Goal: Task Accomplishment & Management: Use online tool/utility

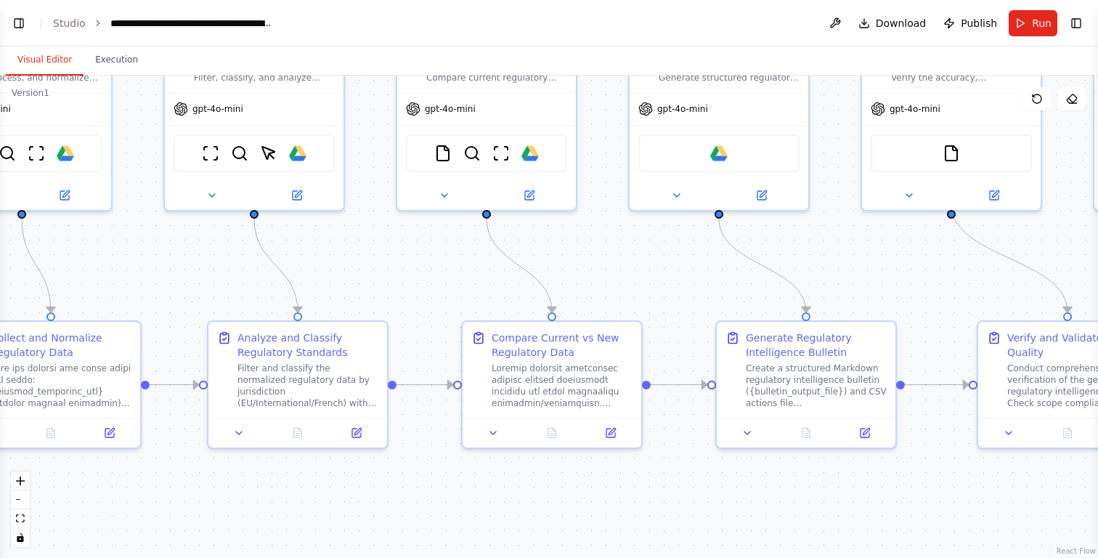
drag, startPoint x: 628, startPoint y: 237, endPoint x: 665, endPoint y: 246, distance: 38.2
click at [665, 246] on div ".deletable-edge-delete-btn { width: 20px; height: 20px; border: 0px solid #ffff…" at bounding box center [549, 317] width 1098 height 482
click at [7, 26] on header "**********" at bounding box center [549, 23] width 1098 height 46
click at [25, 22] on button "Toggle Left Sidebar" at bounding box center [19, 23] width 20 height 20
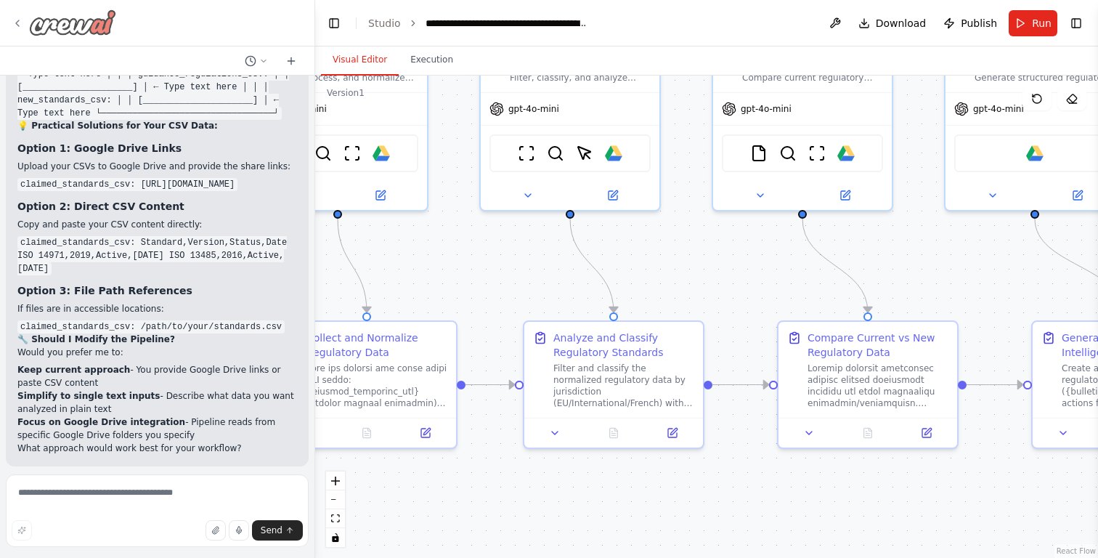
click at [56, 20] on img at bounding box center [72, 22] width 87 height 26
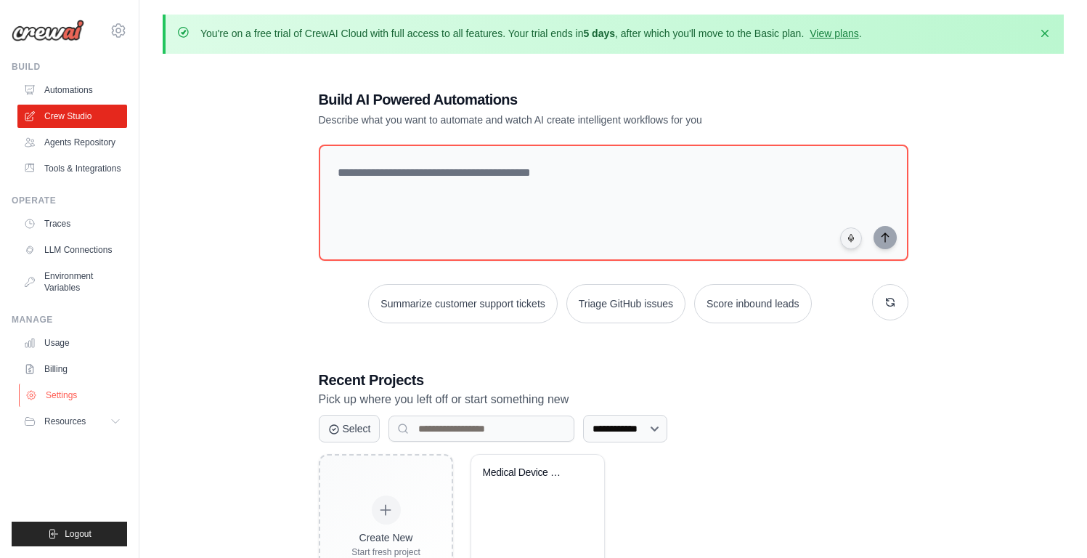
click at [68, 397] on link "Settings" at bounding box center [74, 395] width 110 height 23
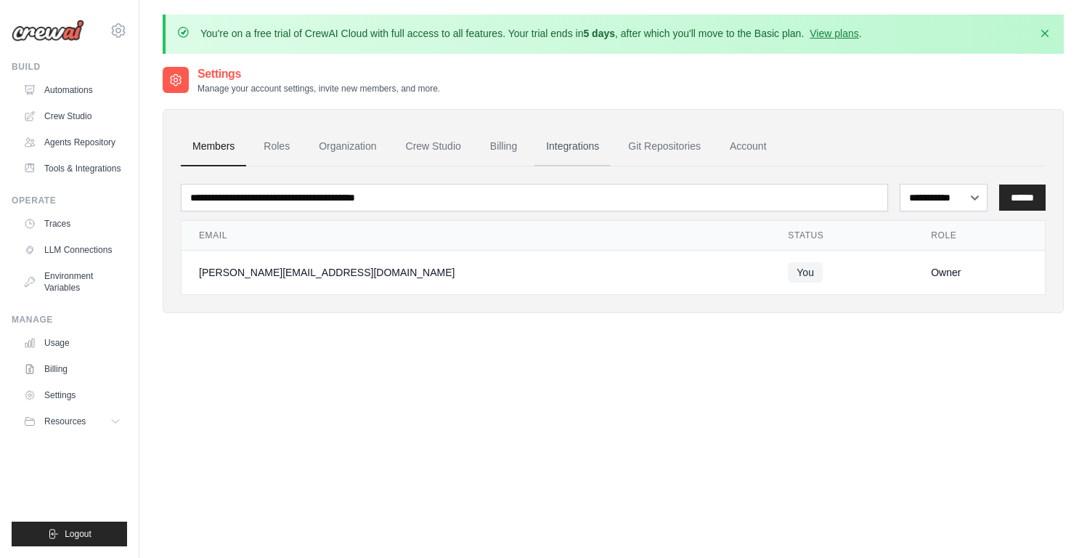
click at [577, 148] on link "Integrations" at bounding box center [573, 146] width 76 height 39
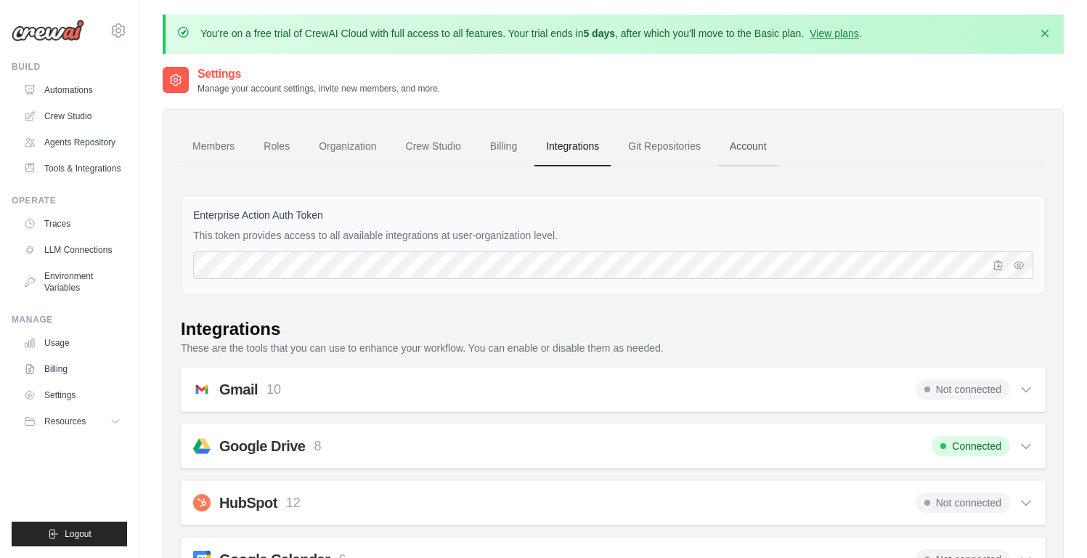
click at [740, 143] on link "Account" at bounding box center [748, 146] width 60 height 39
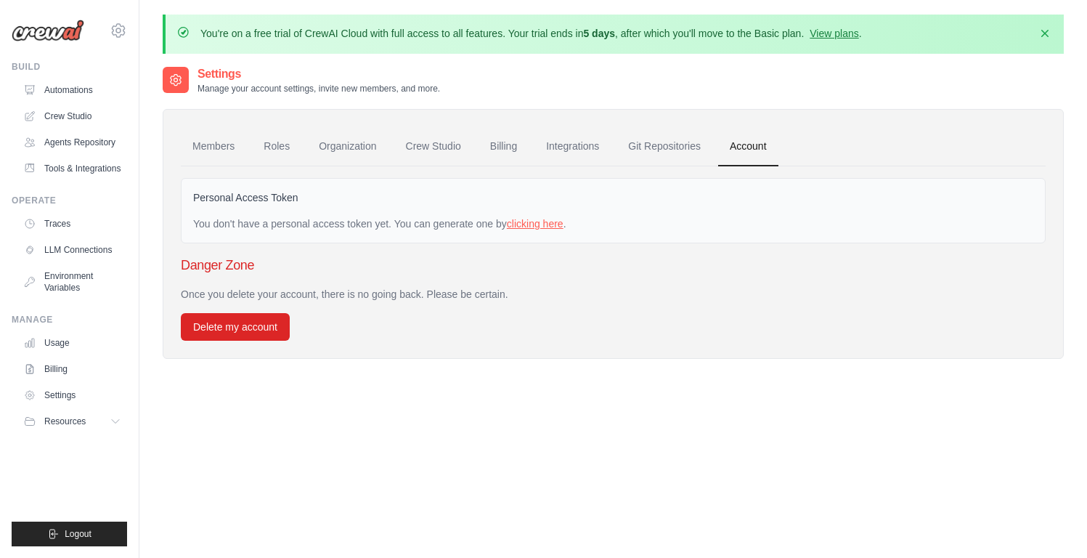
click at [551, 221] on link "clicking here" at bounding box center [535, 224] width 57 height 12
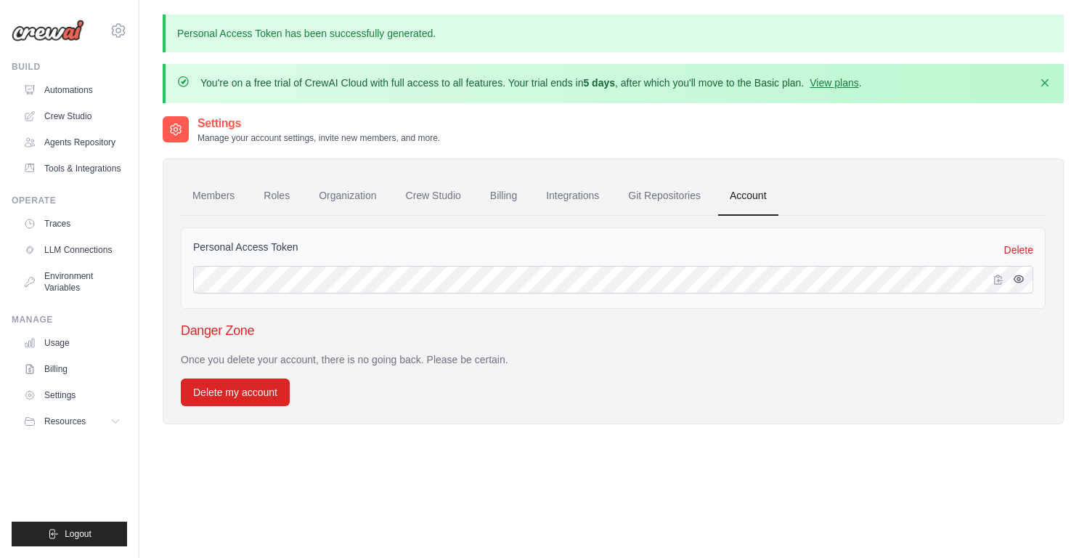
click at [1018, 280] on icon "button" at bounding box center [1019, 278] width 3 height 3
click at [1018, 280] on icon "button" at bounding box center [1019, 279] width 12 height 12
click at [998, 281] on icon "button" at bounding box center [999, 279] width 12 height 12
click at [65, 84] on link "Automations" at bounding box center [74, 89] width 110 height 23
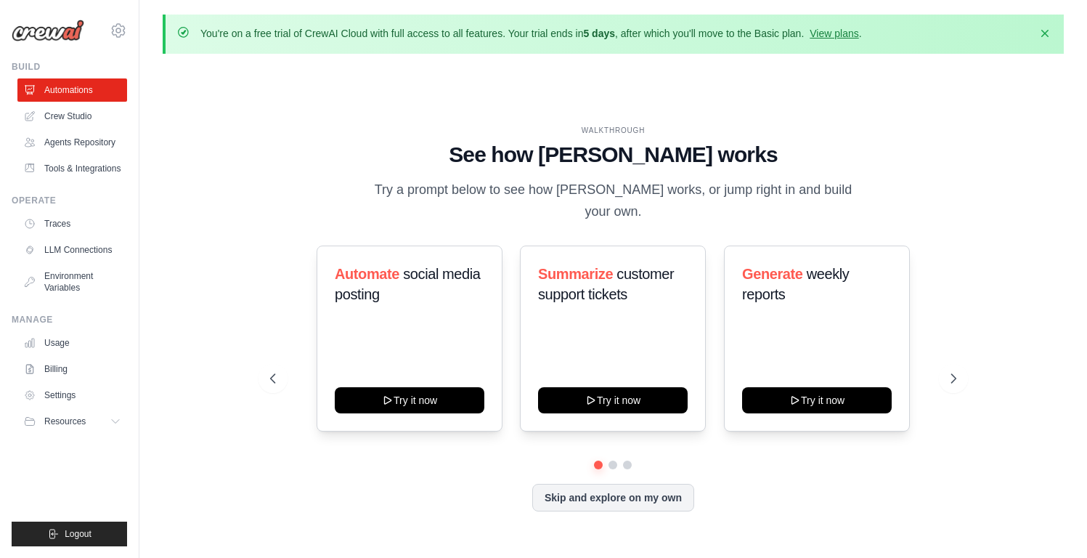
click at [224, 153] on div "WALKTHROUGH See how CrewAI works Try a prompt below to see how CrewAI works, or…" at bounding box center [613, 329] width 901 height 529
click at [63, 250] on link "LLM Connections" at bounding box center [74, 249] width 110 height 23
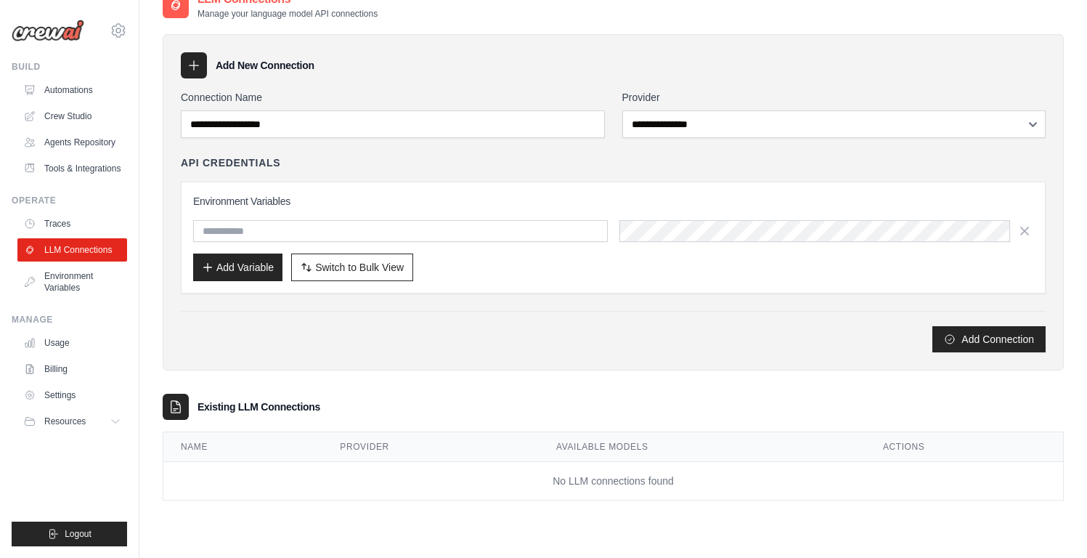
scroll to position [79, 0]
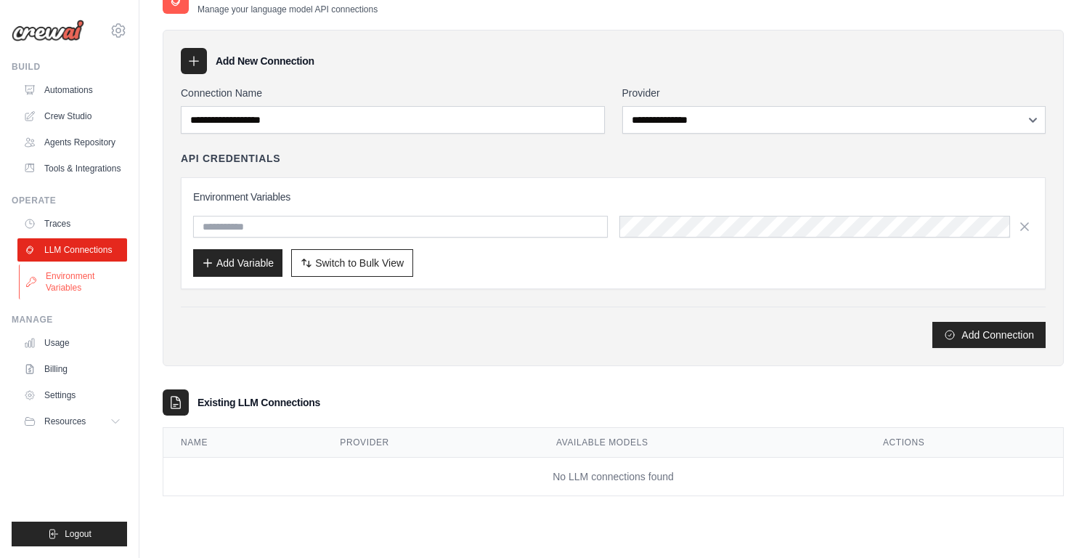
click at [60, 270] on link "Environment Variables" at bounding box center [74, 281] width 110 height 35
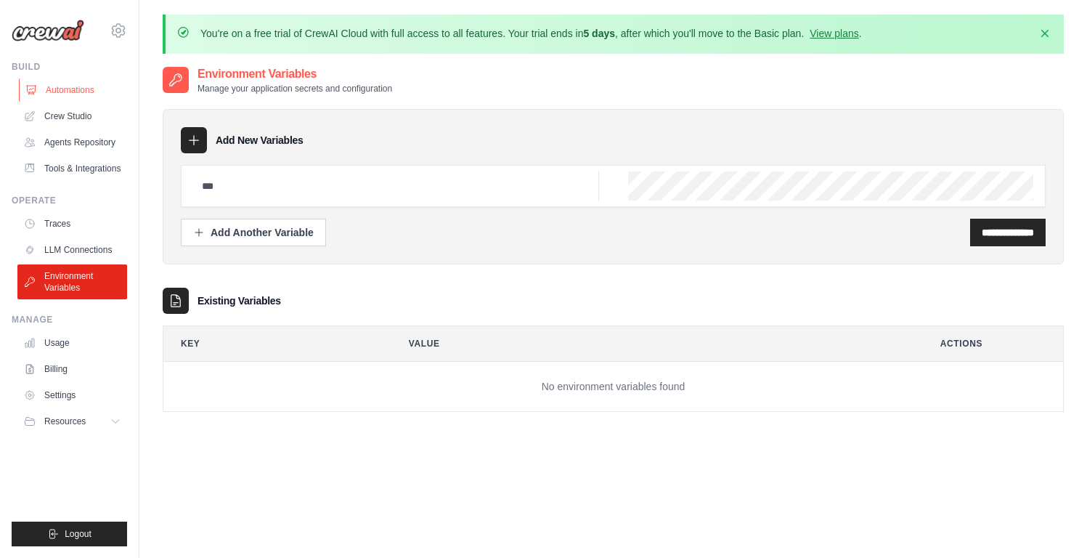
click at [54, 94] on link "Automations" at bounding box center [74, 89] width 110 height 23
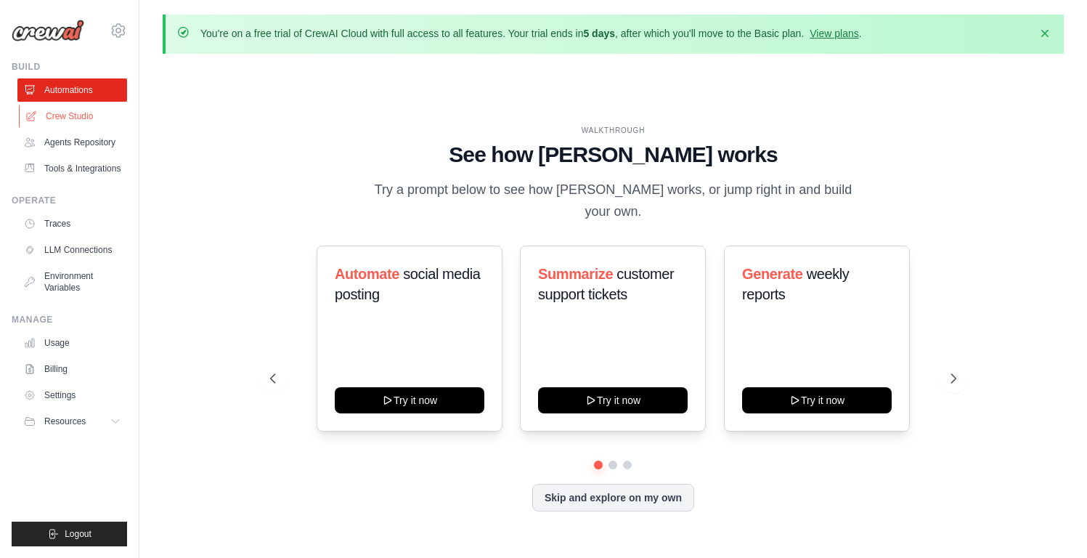
click at [60, 123] on link "Crew Studio" at bounding box center [74, 116] width 110 height 23
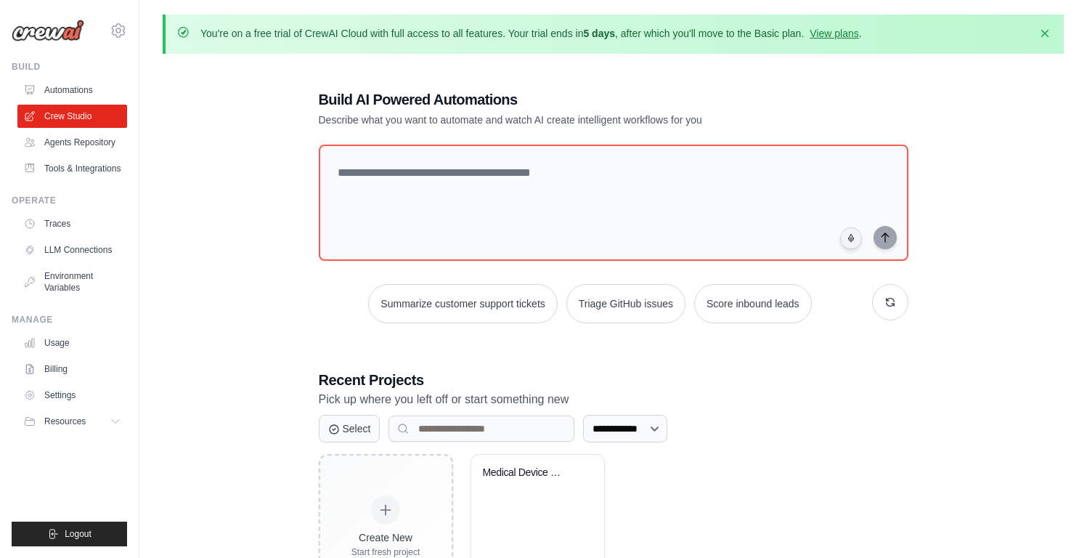
click at [62, 142] on link "Agents Repository" at bounding box center [72, 142] width 110 height 23
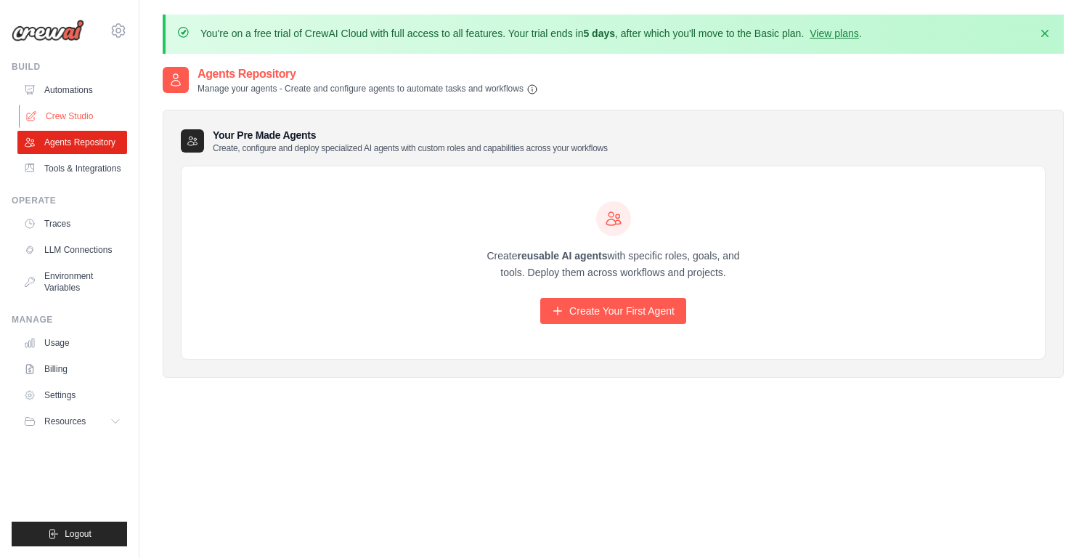
click at [98, 113] on link "Crew Studio" at bounding box center [74, 116] width 110 height 23
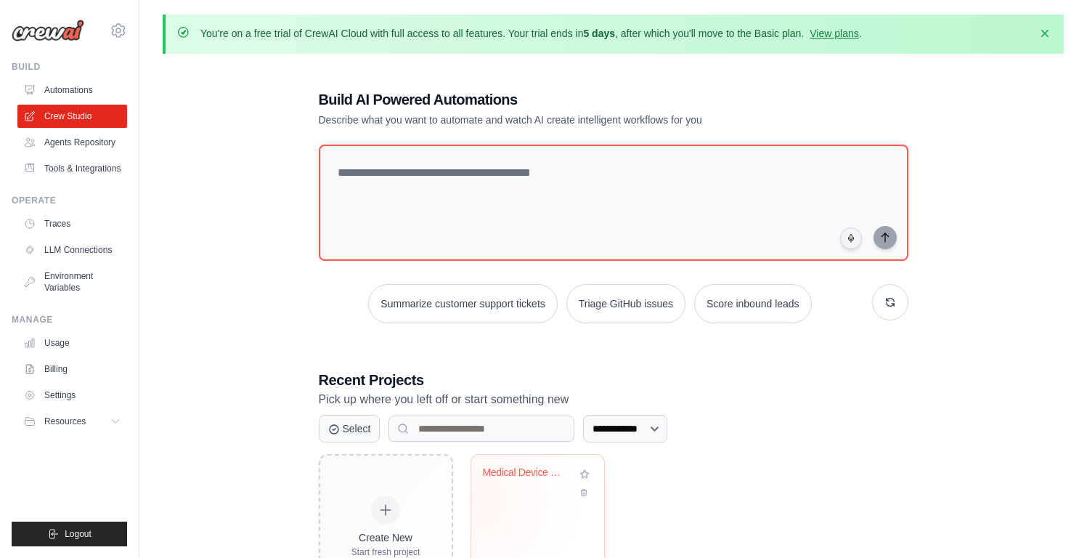
click at [523, 508] on div "Medical Device Regulatory Intellige..." at bounding box center [537, 512] width 133 height 115
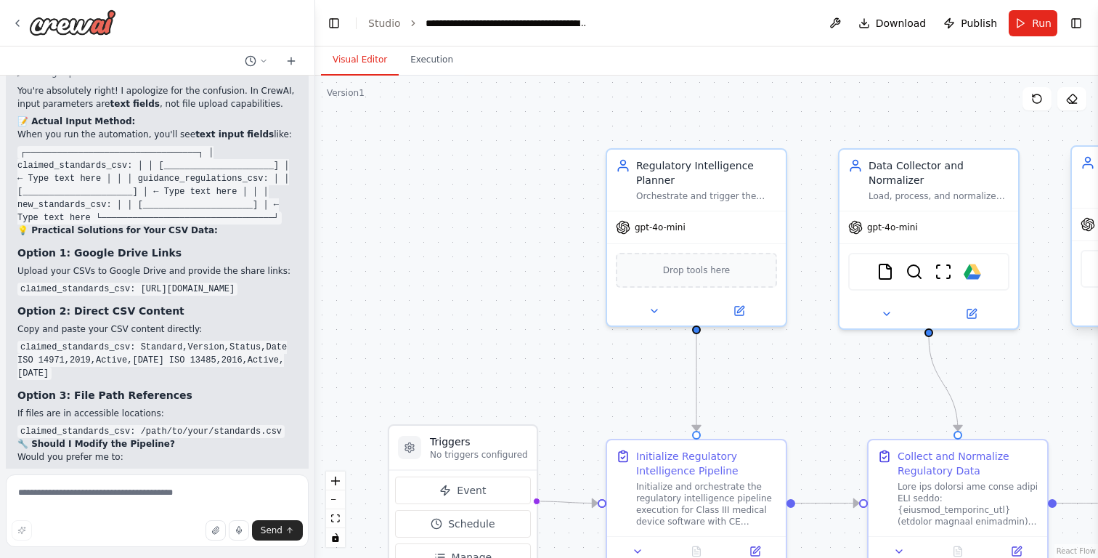
scroll to position [9405, 0]
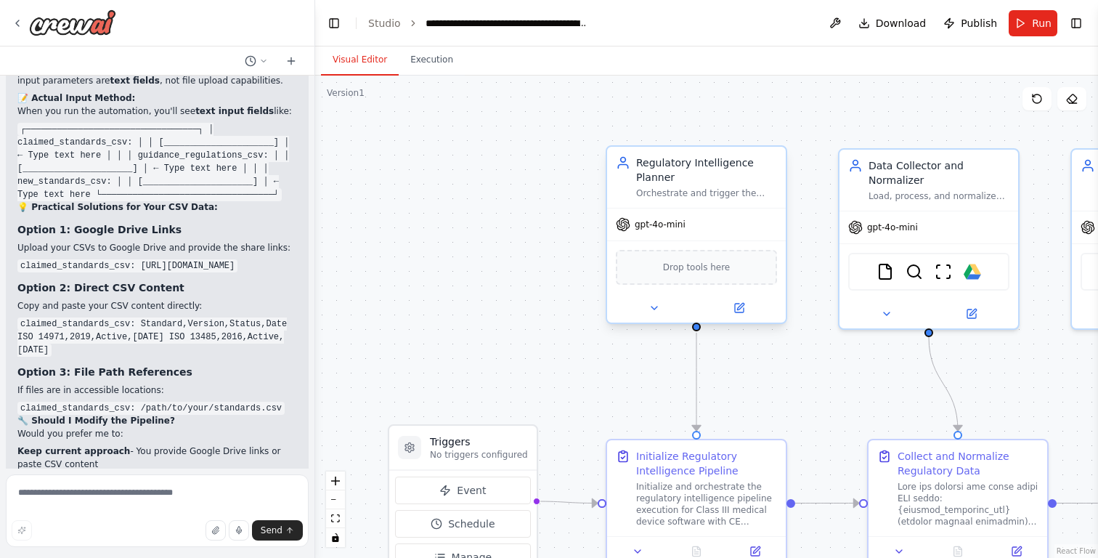
click at [652, 229] on span "gpt-4o-mini" at bounding box center [660, 225] width 51 height 12
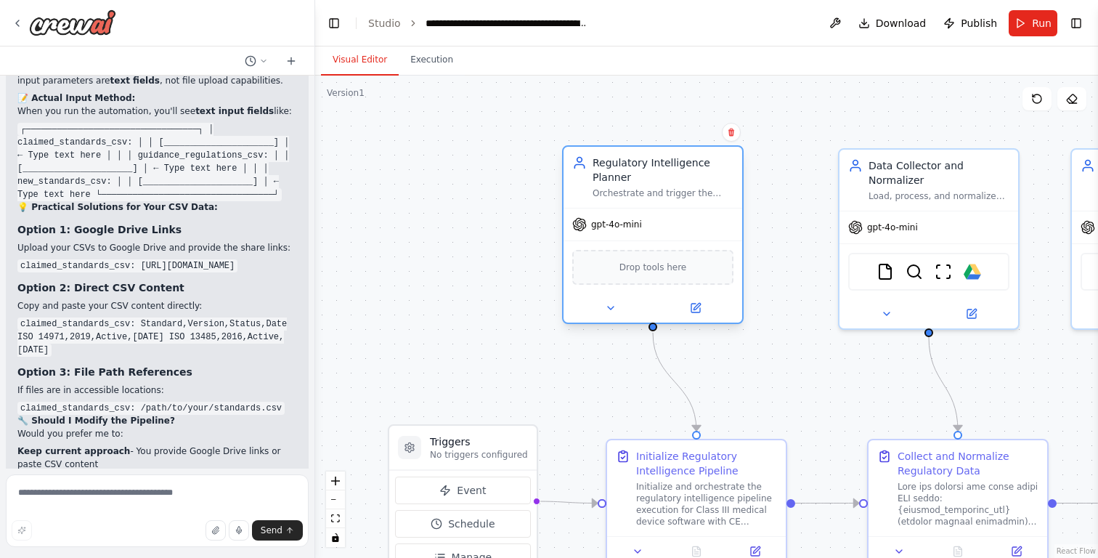
drag, startPoint x: 692, startPoint y: 222, endPoint x: 652, endPoint y: 223, distance: 40.0
click at [652, 223] on div "gpt-4o-mini" at bounding box center [653, 224] width 179 height 32
click at [616, 224] on span "gpt-4o-mini" at bounding box center [616, 225] width 51 height 12
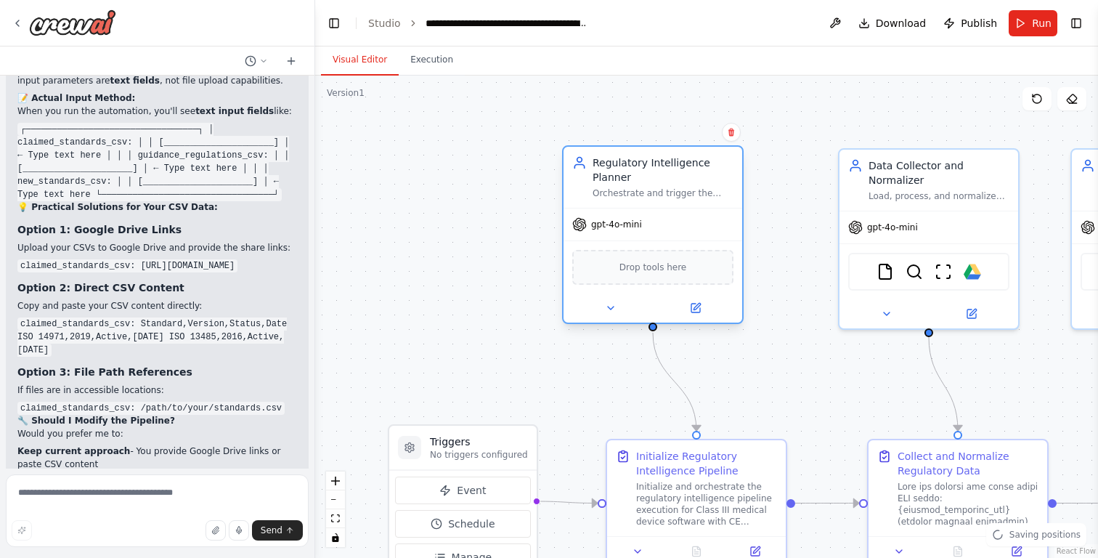
drag, startPoint x: 616, startPoint y: 224, endPoint x: 656, endPoint y: 225, distance: 40.0
click at [642, 225] on span "gpt-4o-mini" at bounding box center [616, 225] width 51 height 12
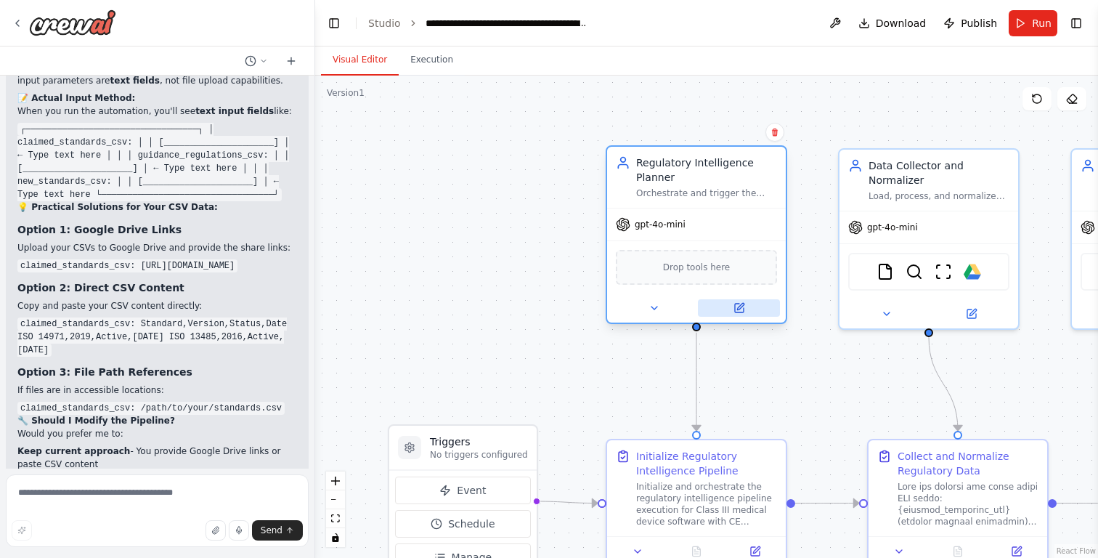
click at [739, 304] on icon at bounding box center [739, 308] width 9 height 9
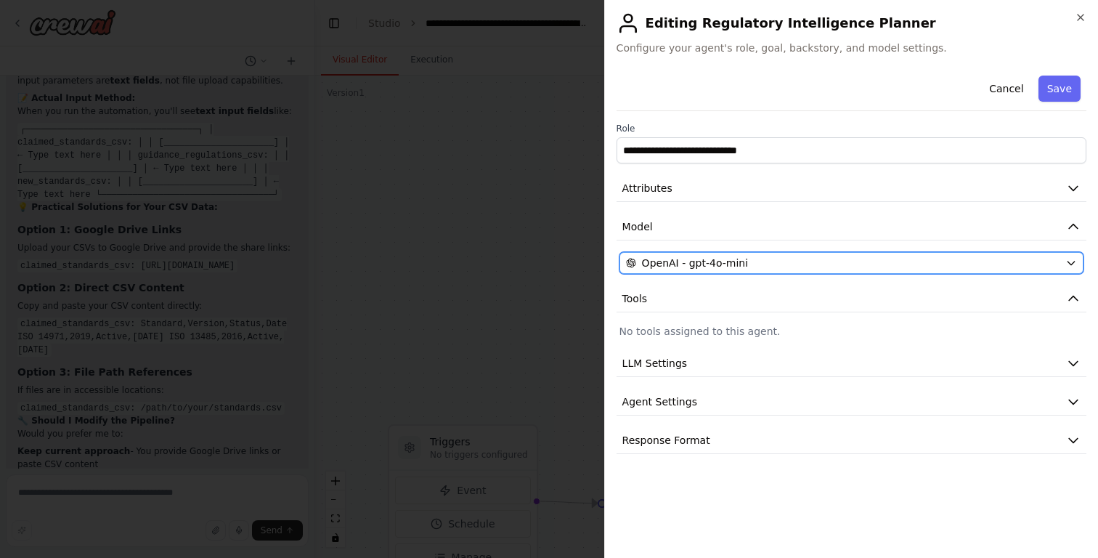
drag, startPoint x: 742, startPoint y: 262, endPoint x: 684, endPoint y: 264, distance: 58.2
click at [684, 264] on div "OpenAI - gpt-4o-mini" at bounding box center [843, 263] width 434 height 15
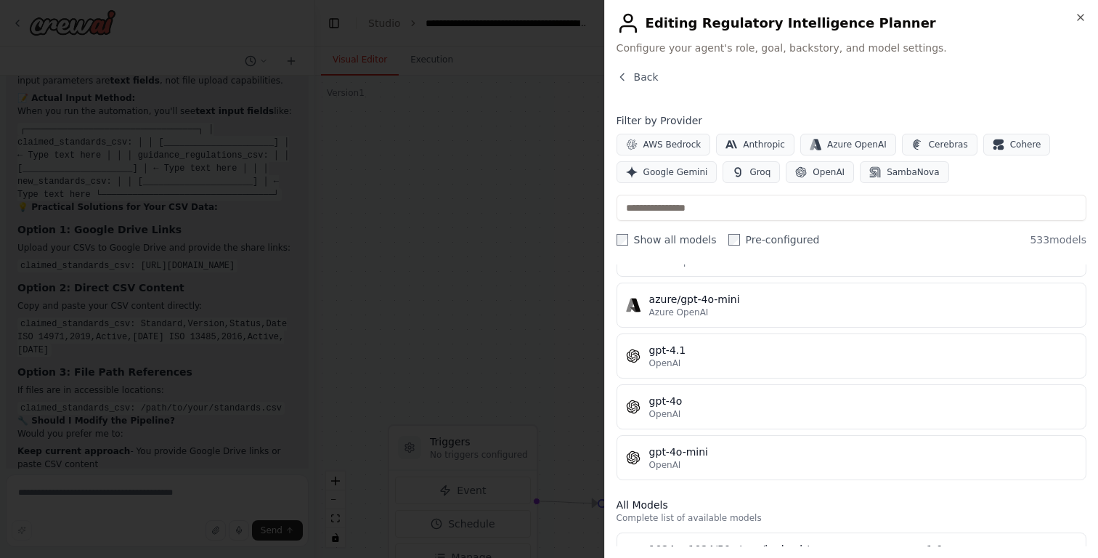
scroll to position [194, 0]
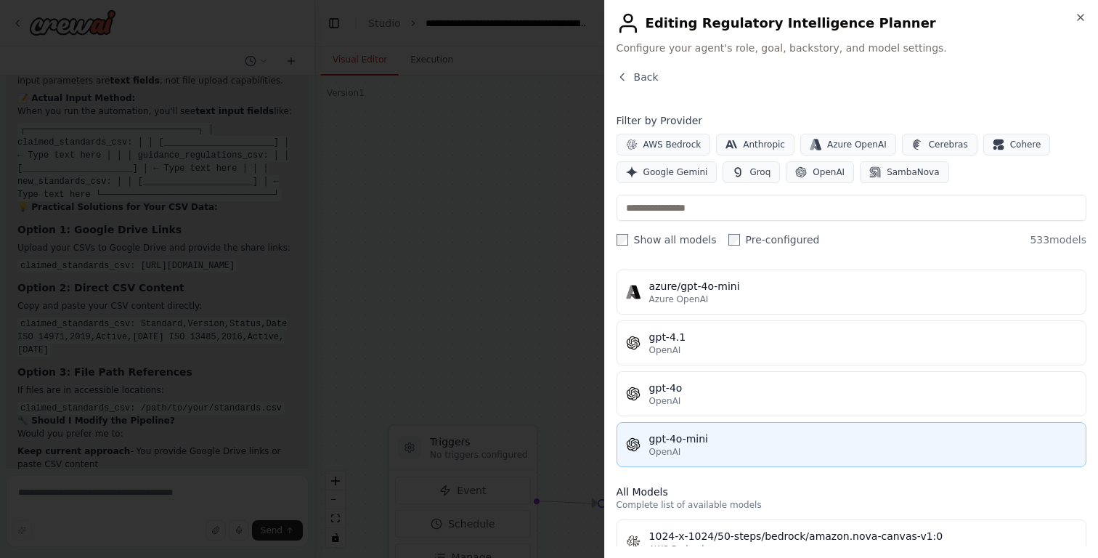
drag, startPoint x: 667, startPoint y: 439, endPoint x: 644, endPoint y: 440, distance: 23.3
click at [644, 440] on div "gpt-4o-mini OpenAI" at bounding box center [851, 444] width 451 height 26
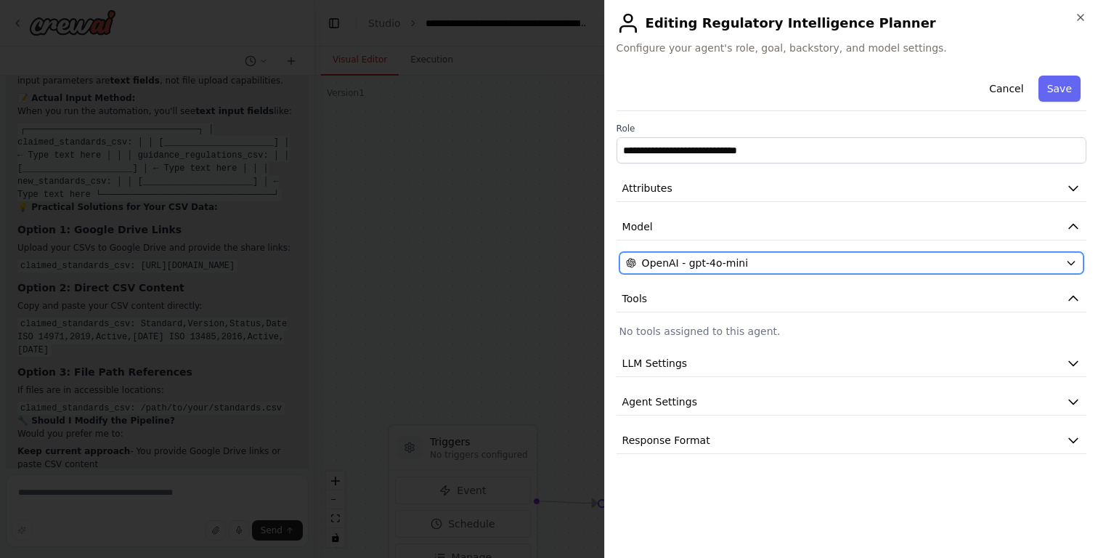
click at [699, 260] on span "OpenAI - gpt-4o-mini" at bounding box center [695, 263] width 106 height 15
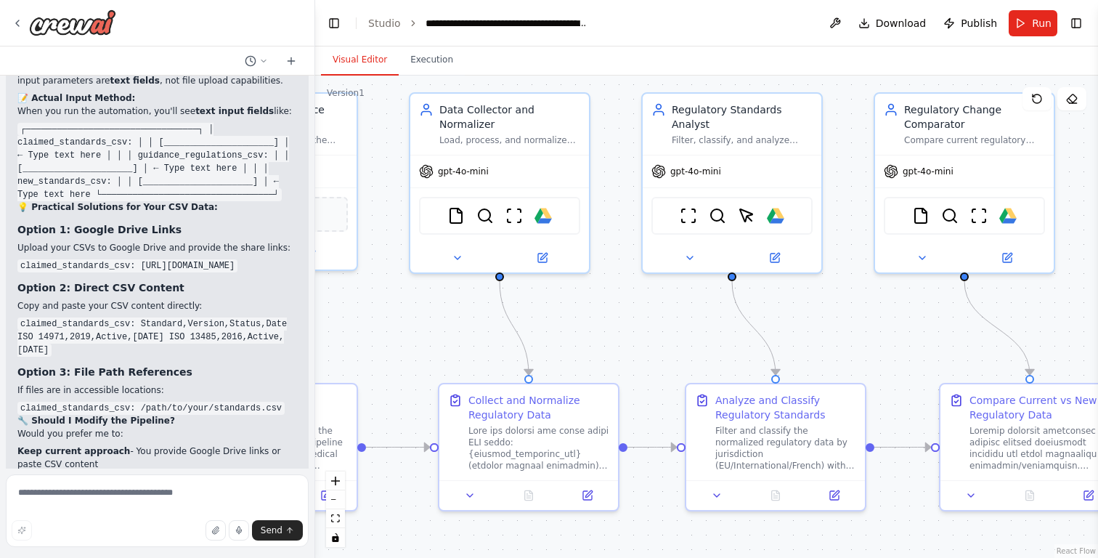
drag, startPoint x: 885, startPoint y: 383, endPoint x: 389, endPoint y: 333, distance: 498.6
click at [334, 331] on div ".deletable-edge-delete-btn { width: 20px; height: 20px; border: 0px solid #ffff…" at bounding box center [706, 317] width 783 height 482
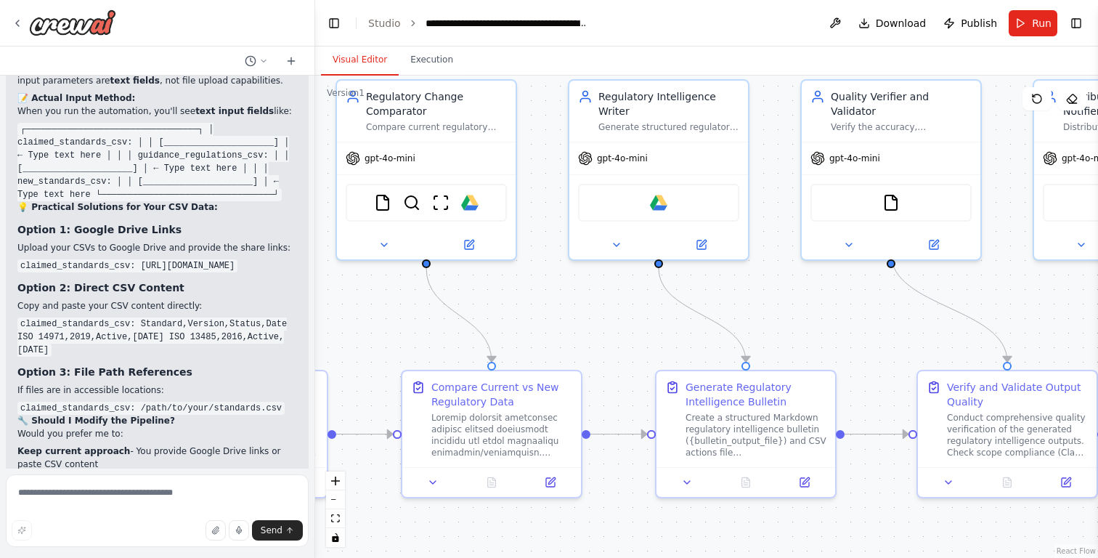
drag, startPoint x: 992, startPoint y: 324, endPoint x: 520, endPoint y: 308, distance: 472.4
click at [520, 308] on div ".deletable-edge-delete-btn { width: 20px; height: 20px; border: 0px solid #ffff…" at bounding box center [706, 317] width 783 height 482
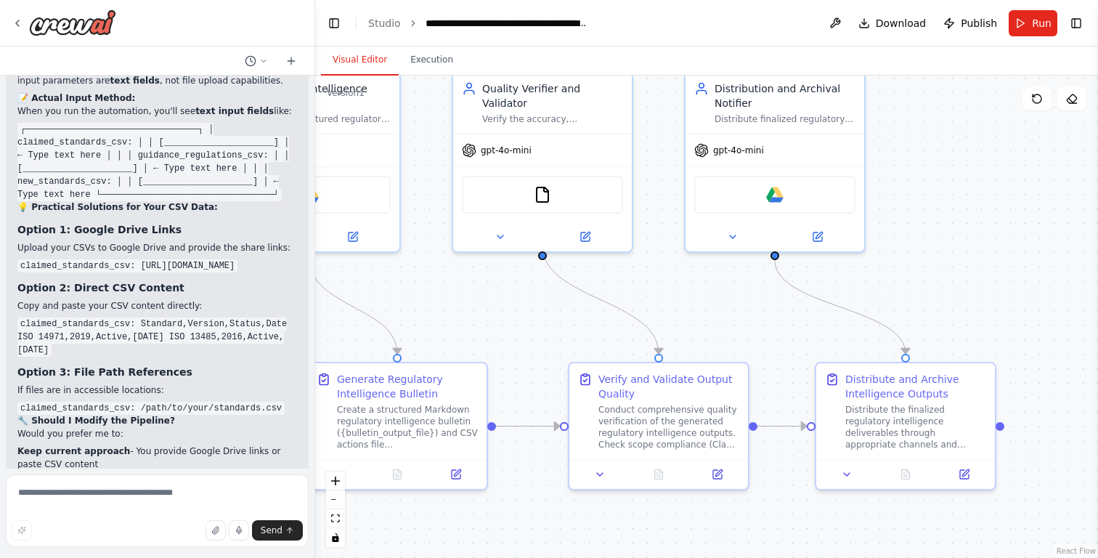
drag, startPoint x: 973, startPoint y: 285, endPoint x: 603, endPoint y: 278, distance: 370.5
click at [603, 278] on div ".deletable-edge-delete-btn { width: 20px; height: 20px; border: 0px solid #ffff…" at bounding box center [706, 317] width 783 height 482
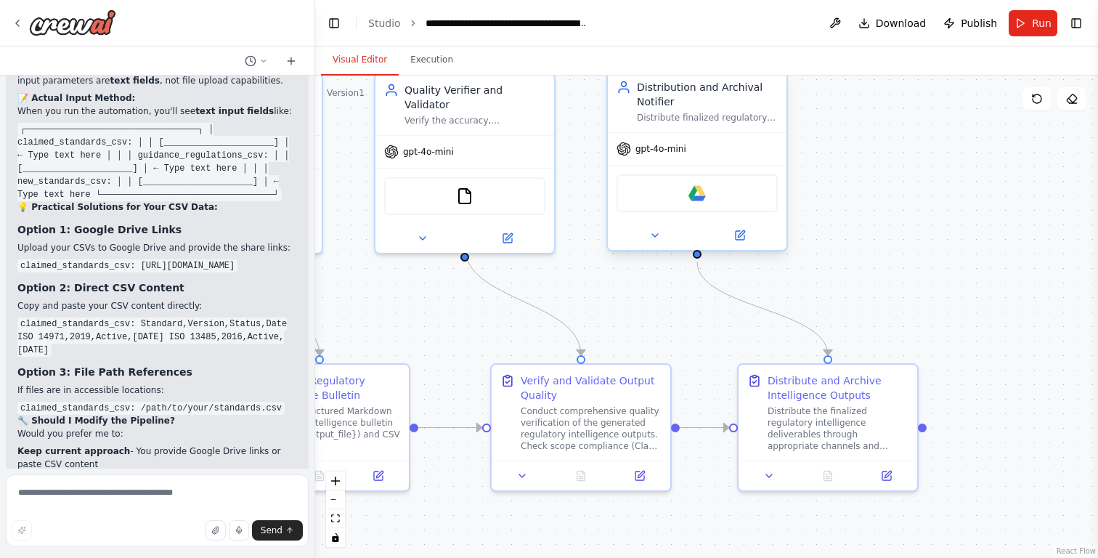
click at [747, 187] on div "Google drive" at bounding box center [697, 193] width 161 height 38
click at [731, 234] on button at bounding box center [740, 235] width 82 height 17
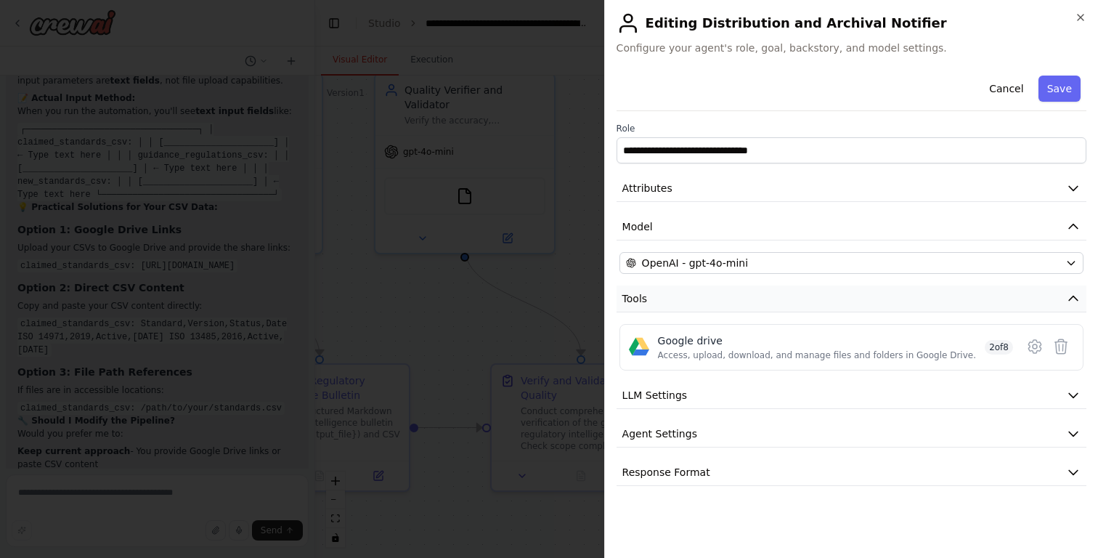
click at [1074, 303] on icon "button" at bounding box center [1073, 298] width 15 height 15
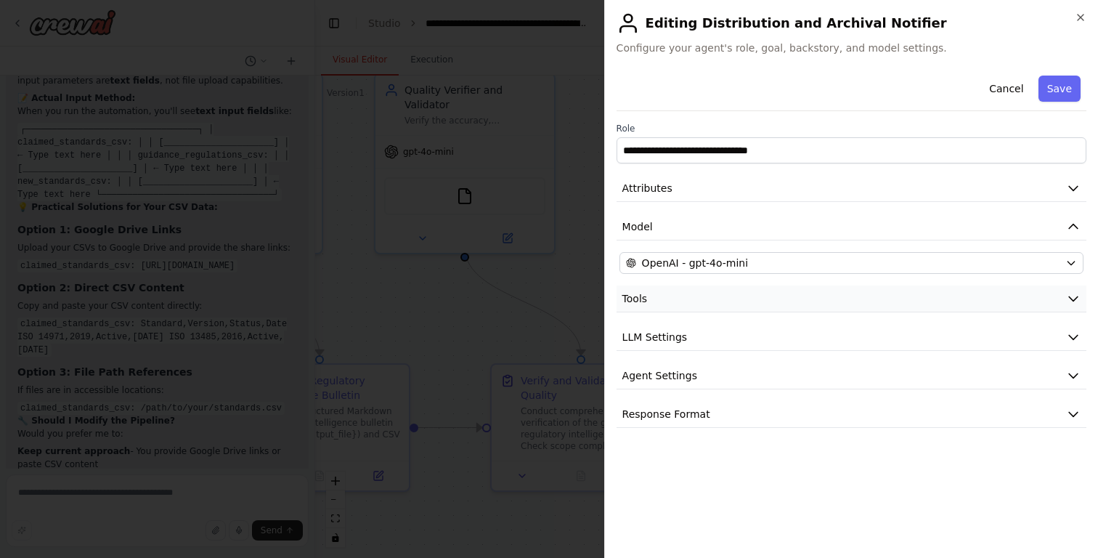
click at [1074, 302] on icon "button" at bounding box center [1073, 298] width 15 height 15
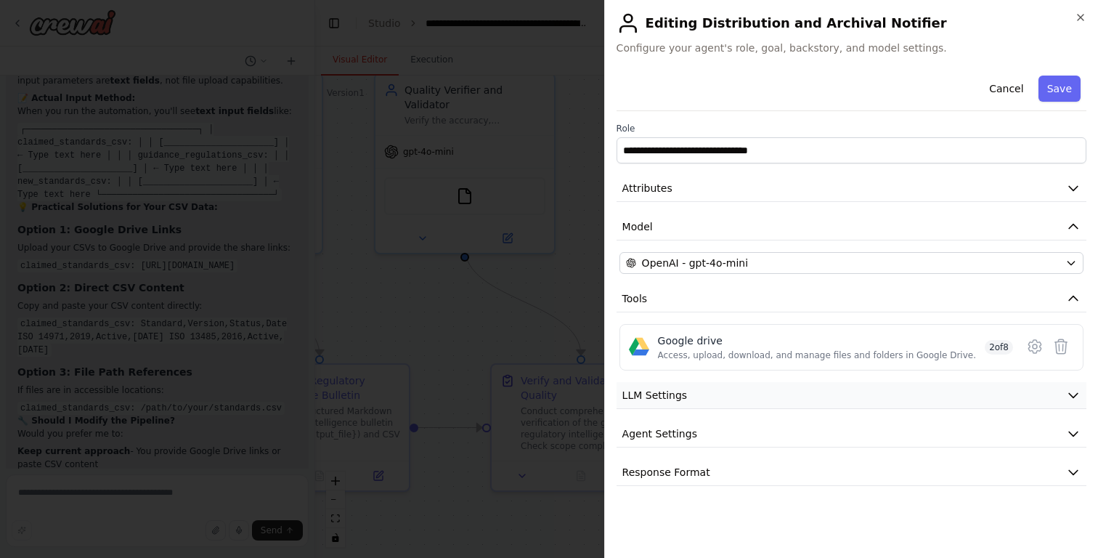
click at [798, 406] on button "LLM Settings" at bounding box center [852, 395] width 470 height 27
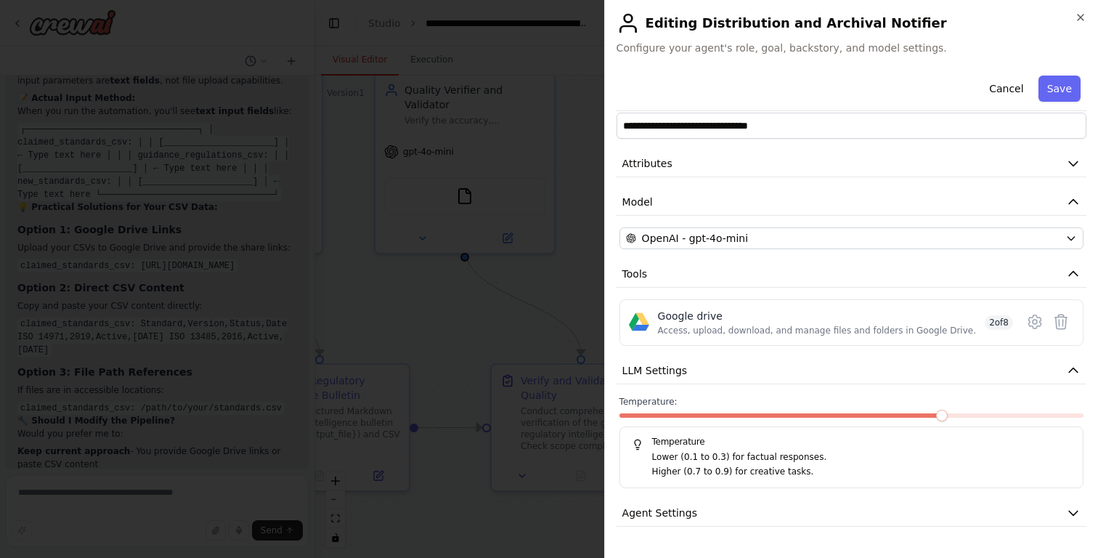
scroll to position [25, 0]
click at [811, 365] on button "LLM Settings" at bounding box center [852, 370] width 470 height 27
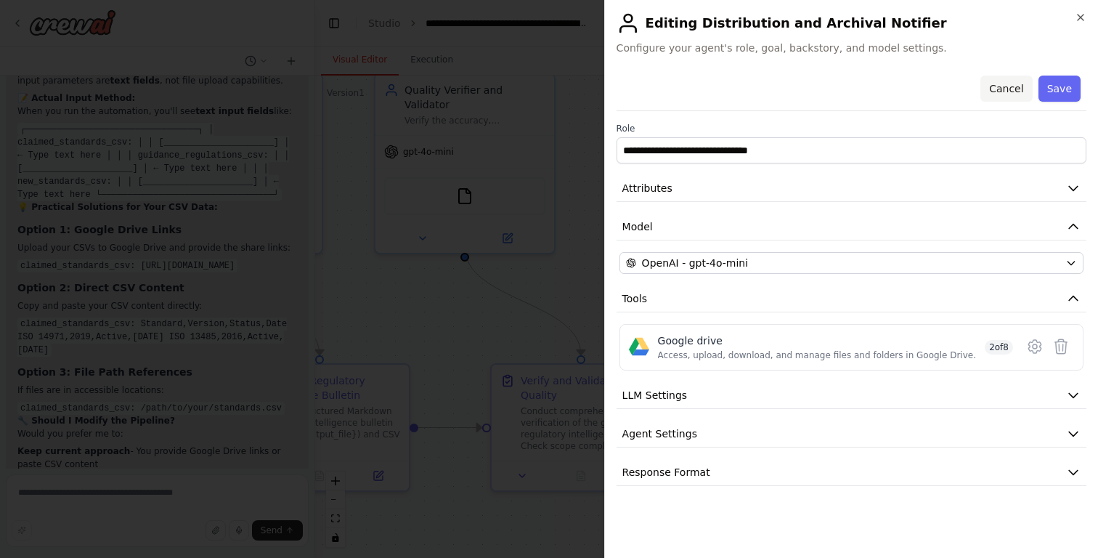
click at [1012, 93] on button "Cancel" at bounding box center [1007, 89] width 52 height 26
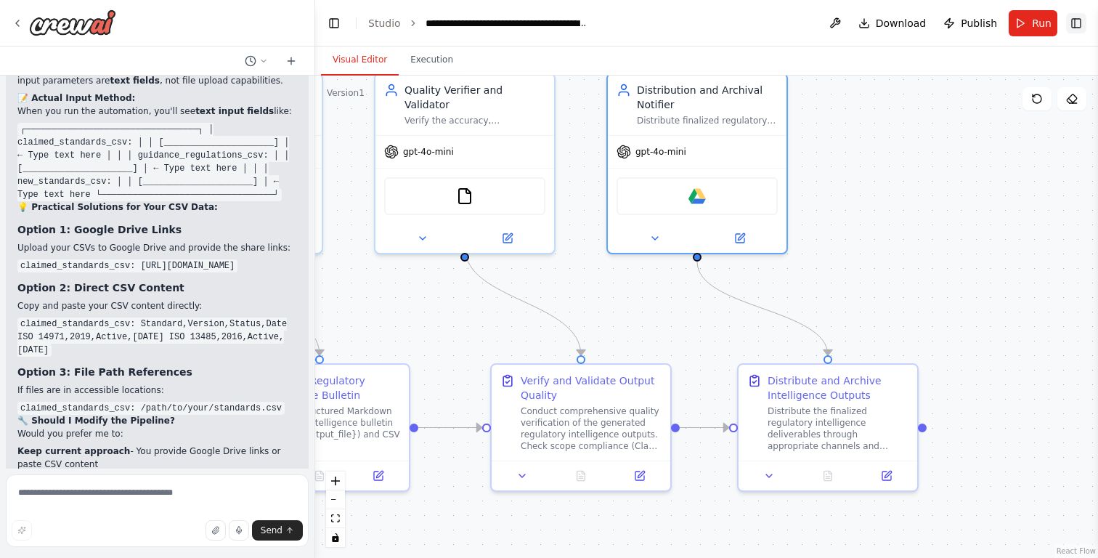
click at [1080, 14] on button "Toggle Right Sidebar" at bounding box center [1076, 23] width 20 height 20
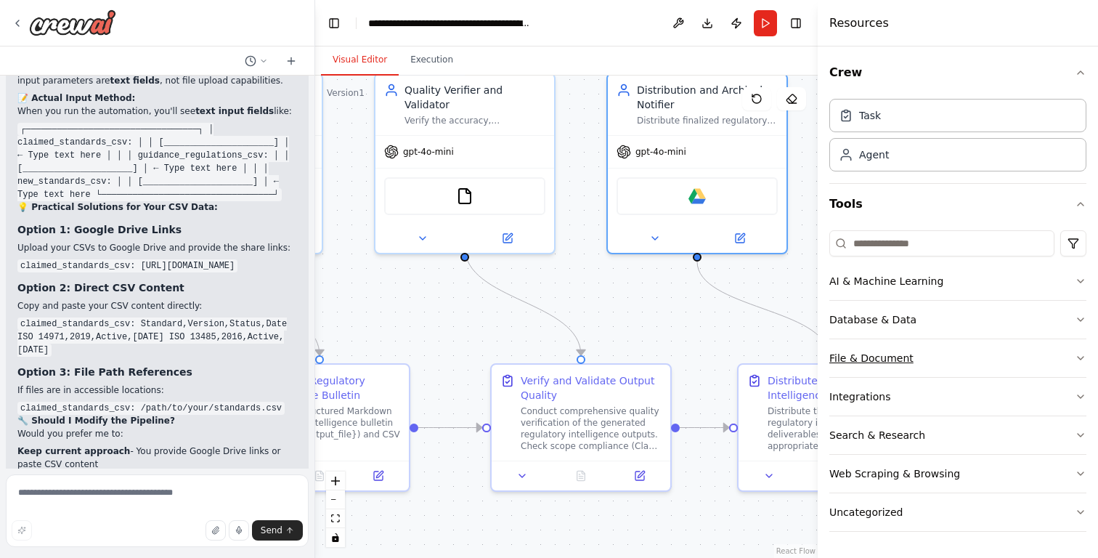
click at [914, 358] on button "File & Document" at bounding box center [958, 358] width 257 height 38
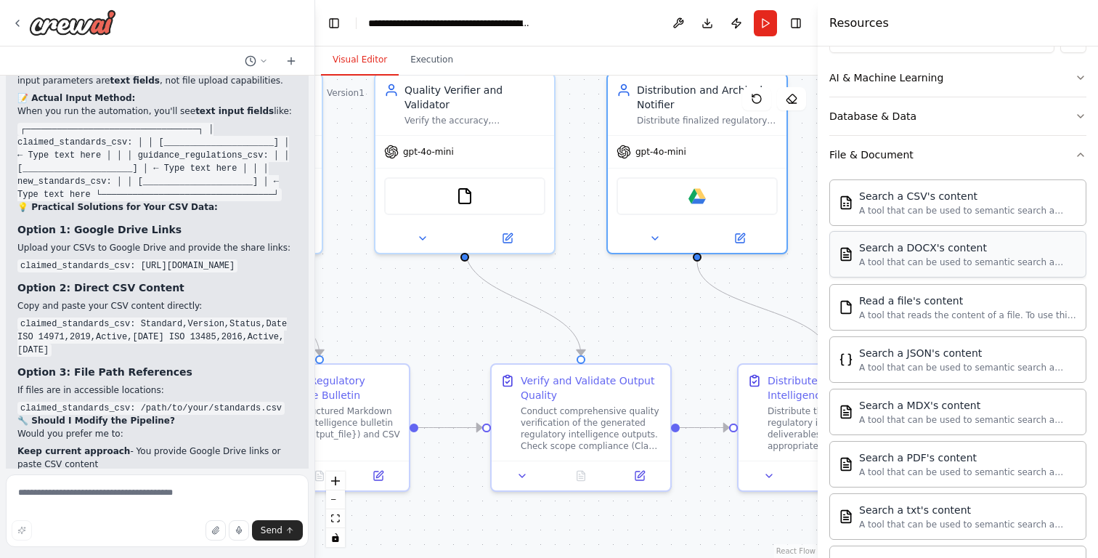
scroll to position [184, 0]
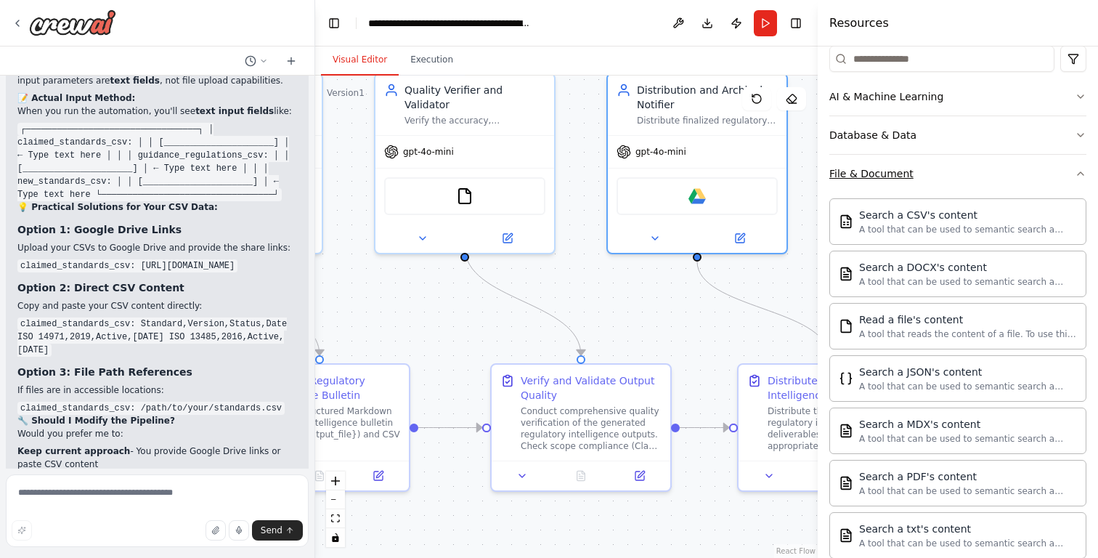
click at [1075, 174] on icon "button" at bounding box center [1081, 174] width 12 height 12
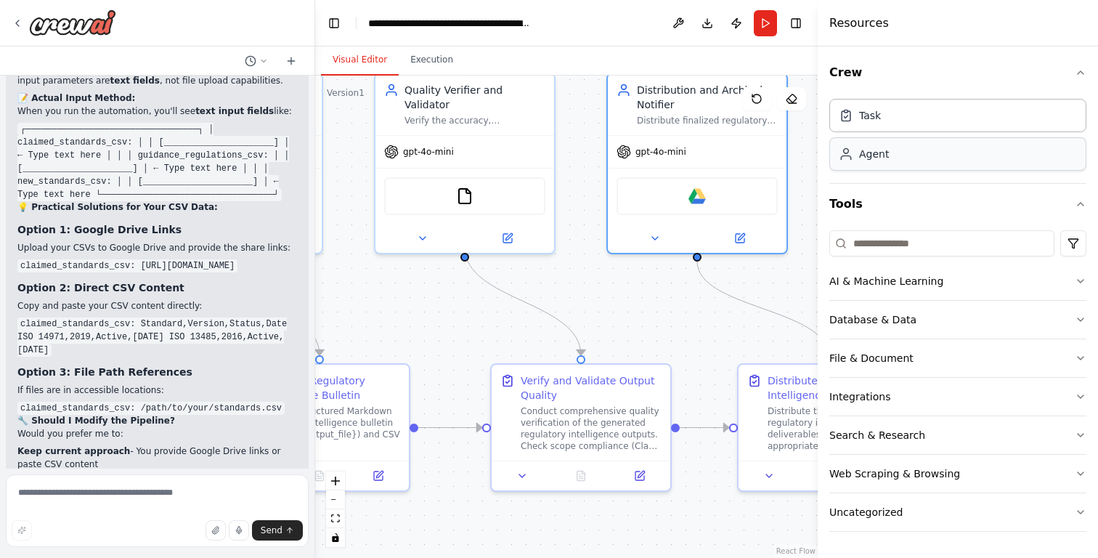
scroll to position [0, 0]
click at [991, 476] on button "Web Scraping & Browsing" at bounding box center [958, 474] width 257 height 38
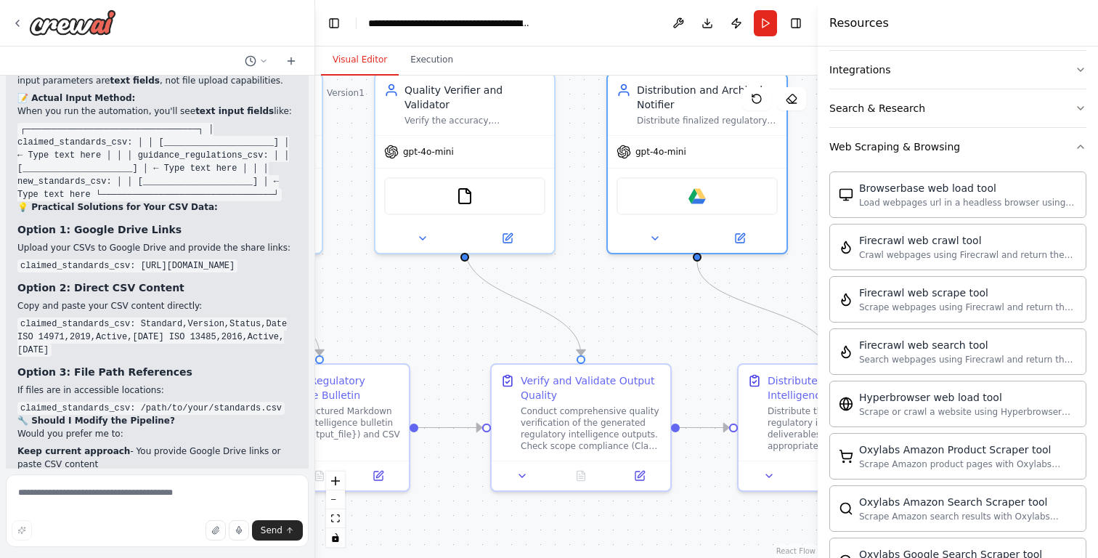
scroll to position [158, 0]
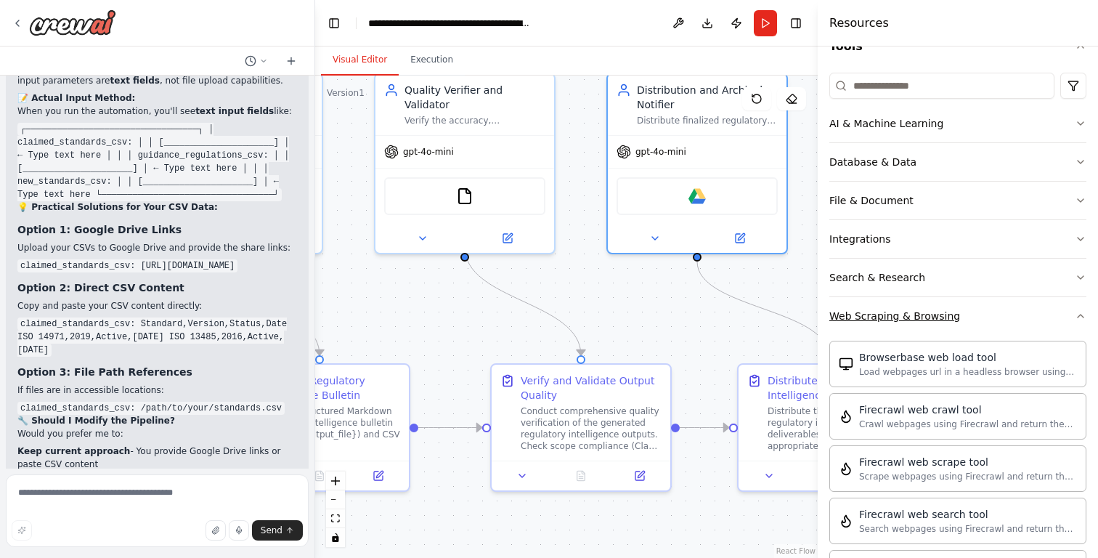
click at [1017, 315] on button "Web Scraping & Browsing" at bounding box center [958, 316] width 257 height 38
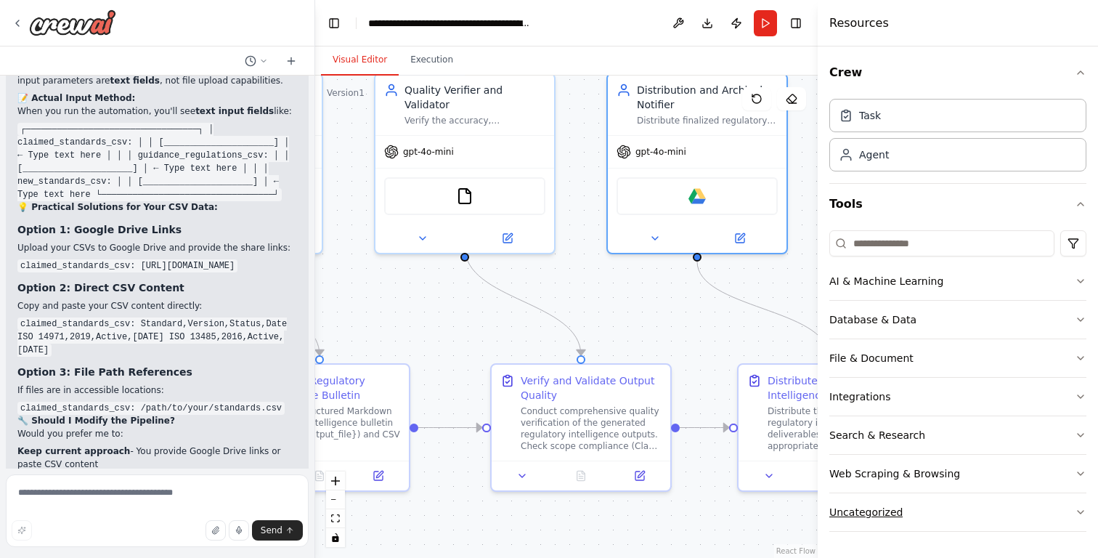
click at [948, 511] on button "Uncategorized" at bounding box center [958, 512] width 257 height 38
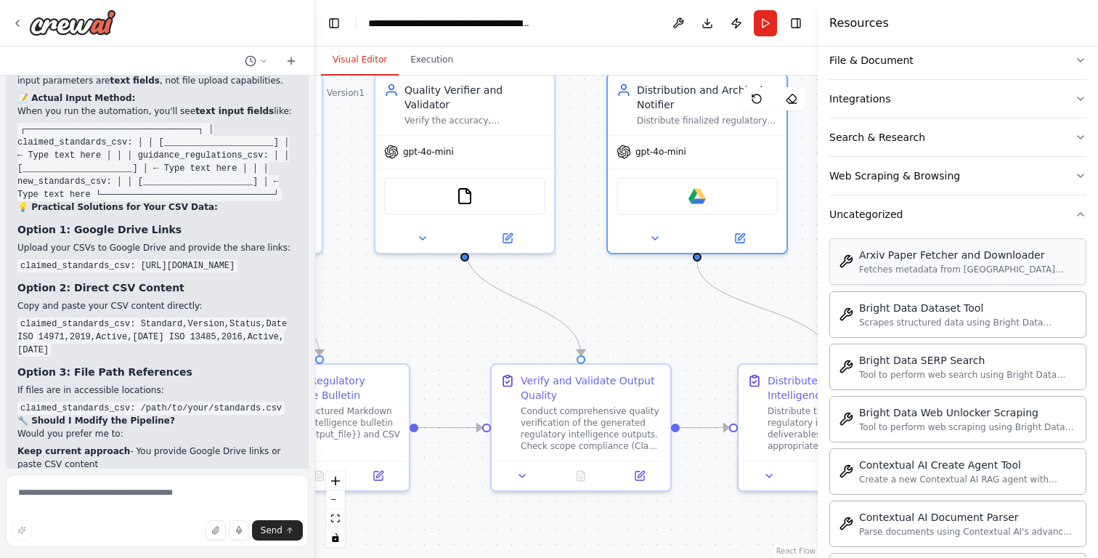
scroll to position [295, 0]
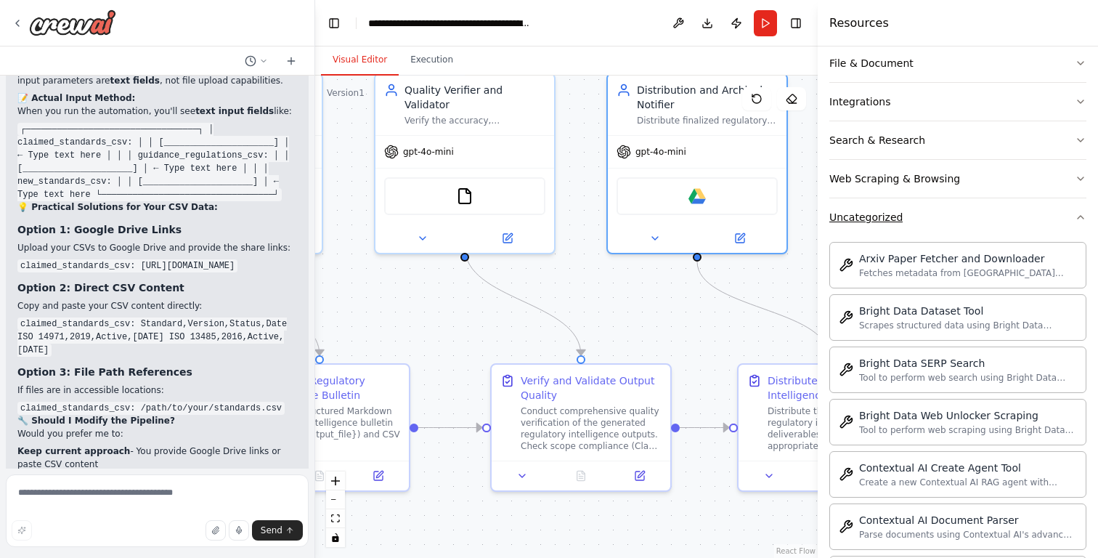
click at [1002, 227] on button "Uncategorized" at bounding box center [958, 217] width 257 height 38
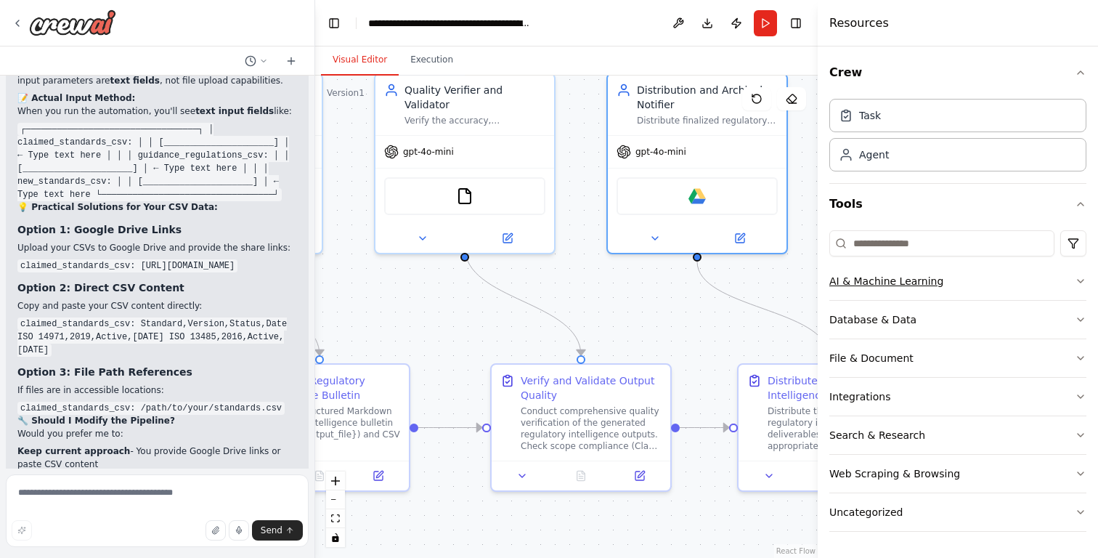
click at [989, 278] on button "AI & Machine Learning" at bounding box center [958, 281] width 257 height 38
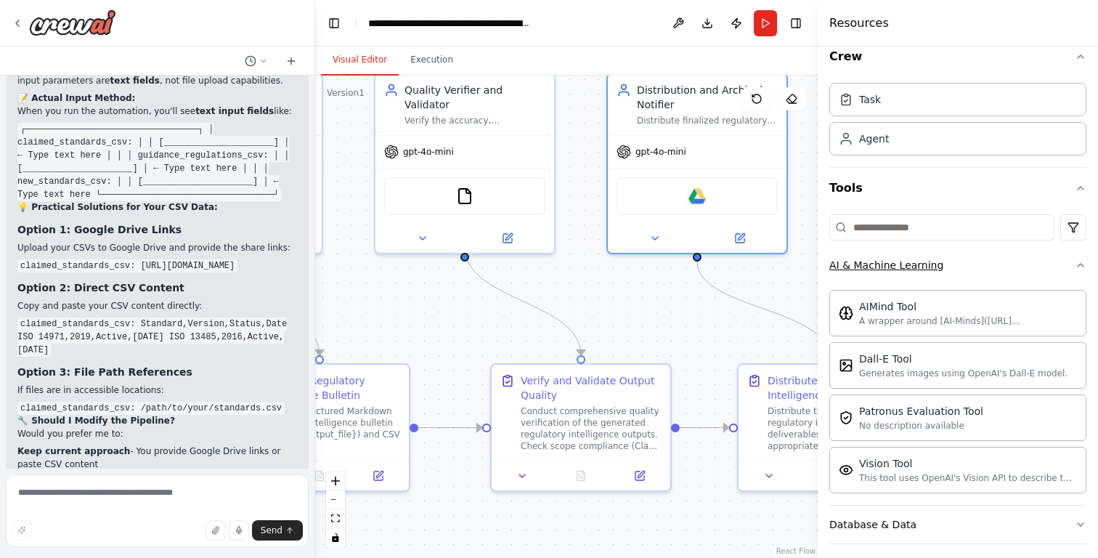
scroll to position [18, 0]
click at [997, 267] on button "AI & Machine Learning" at bounding box center [958, 263] width 257 height 38
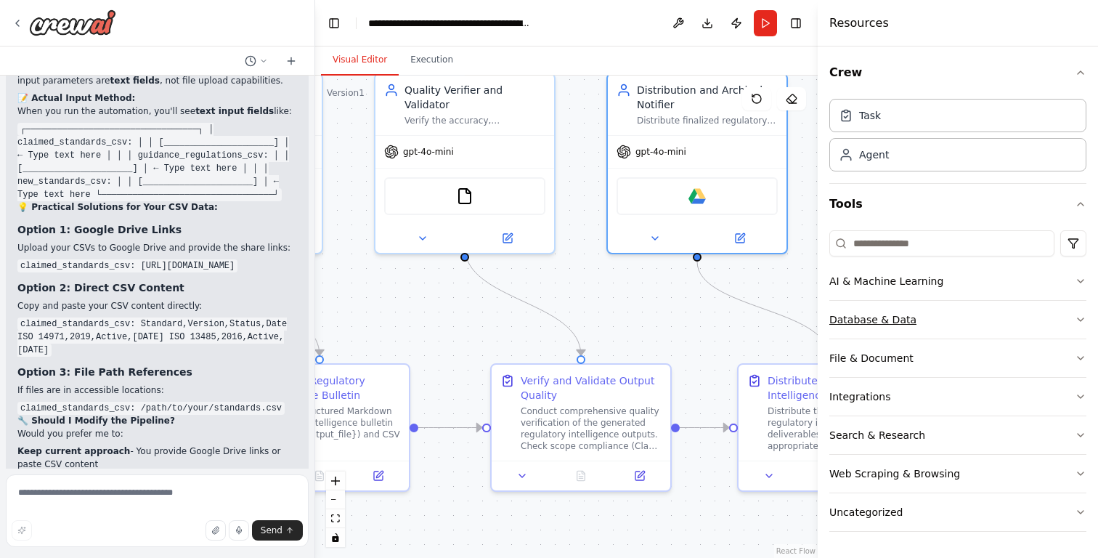
click at [984, 319] on button "Database & Data" at bounding box center [958, 320] width 257 height 38
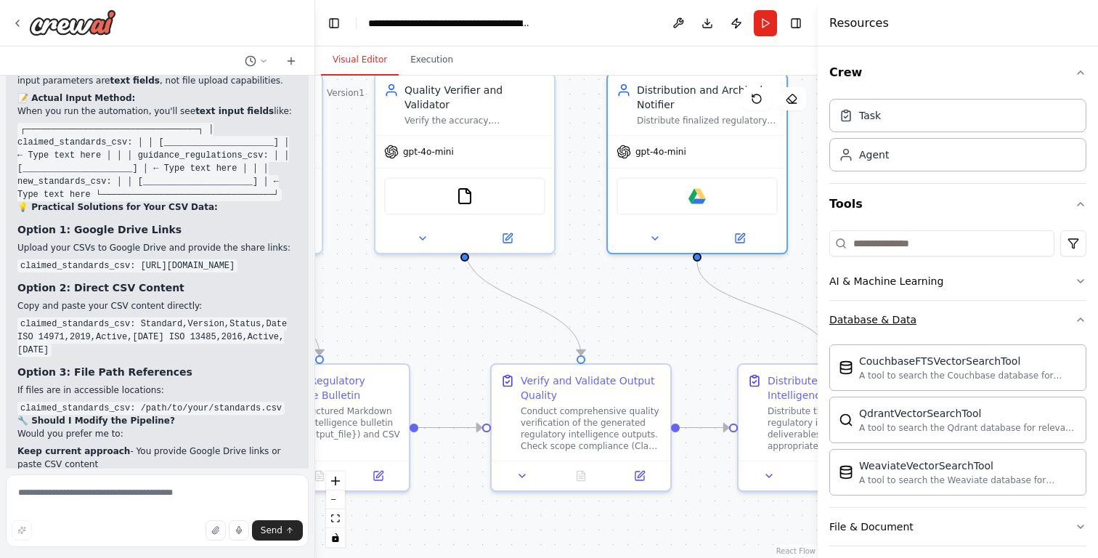
click at [984, 319] on button "Database & Data" at bounding box center [958, 320] width 257 height 38
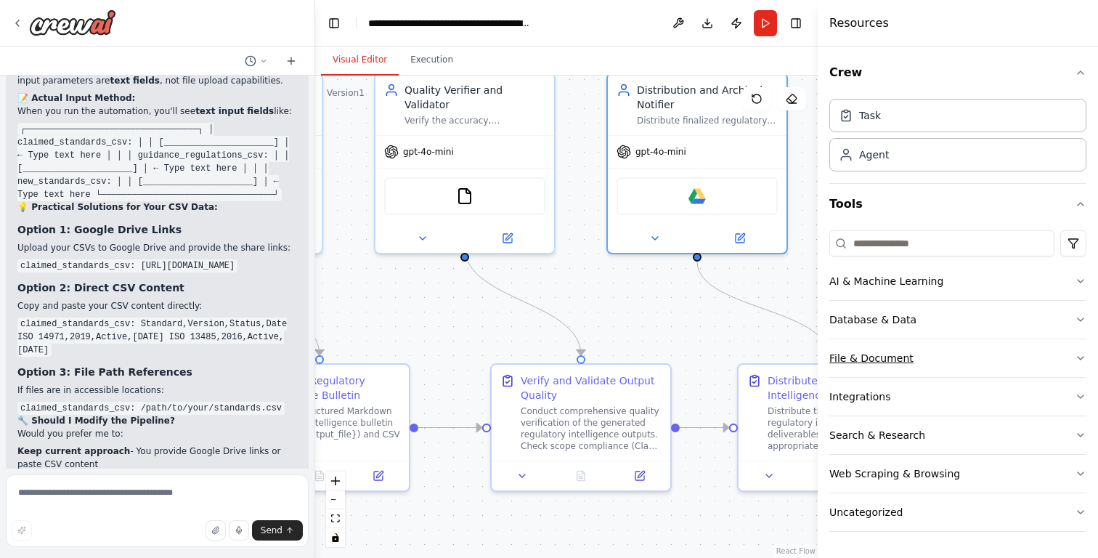
click at [970, 350] on button "File & Document" at bounding box center [958, 358] width 257 height 38
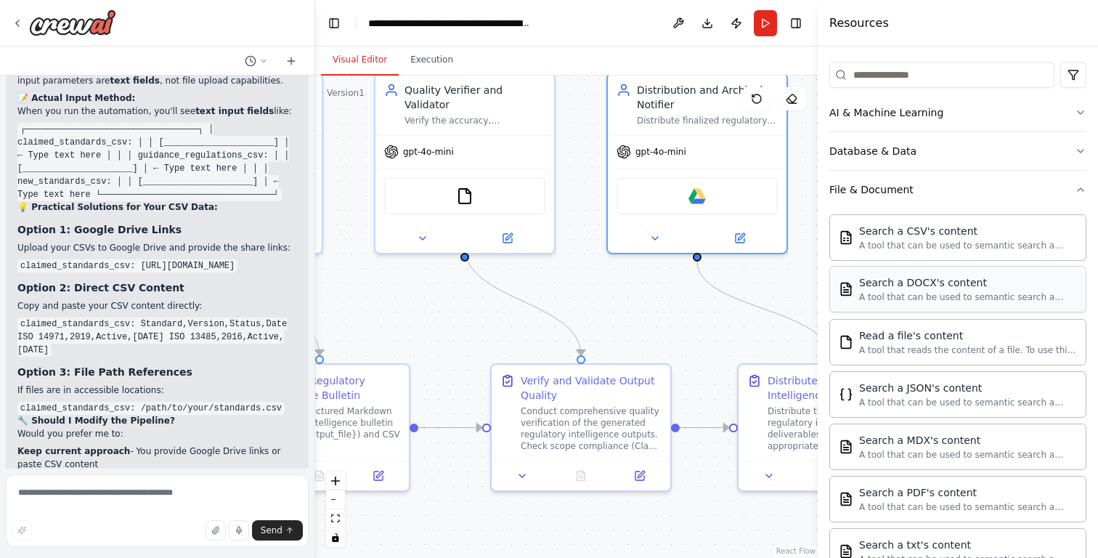
scroll to position [246, 0]
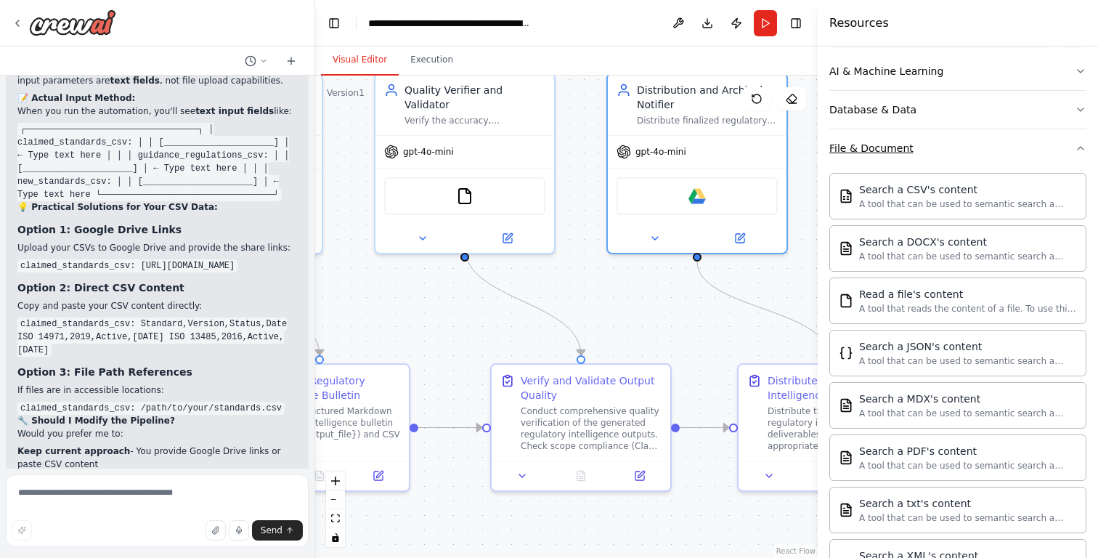
click at [972, 149] on button "File & Document" at bounding box center [958, 148] width 257 height 38
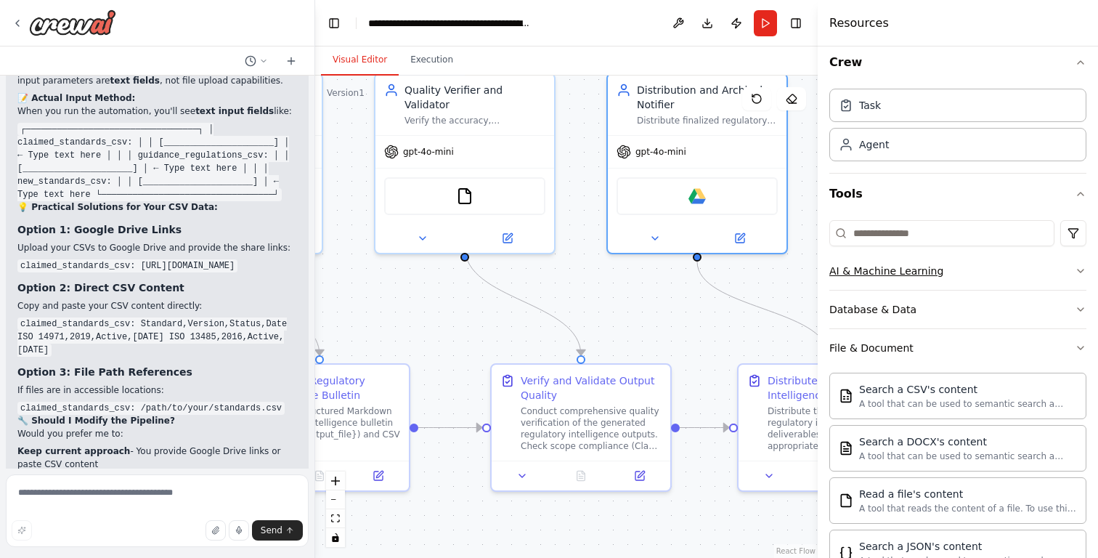
scroll to position [0, 0]
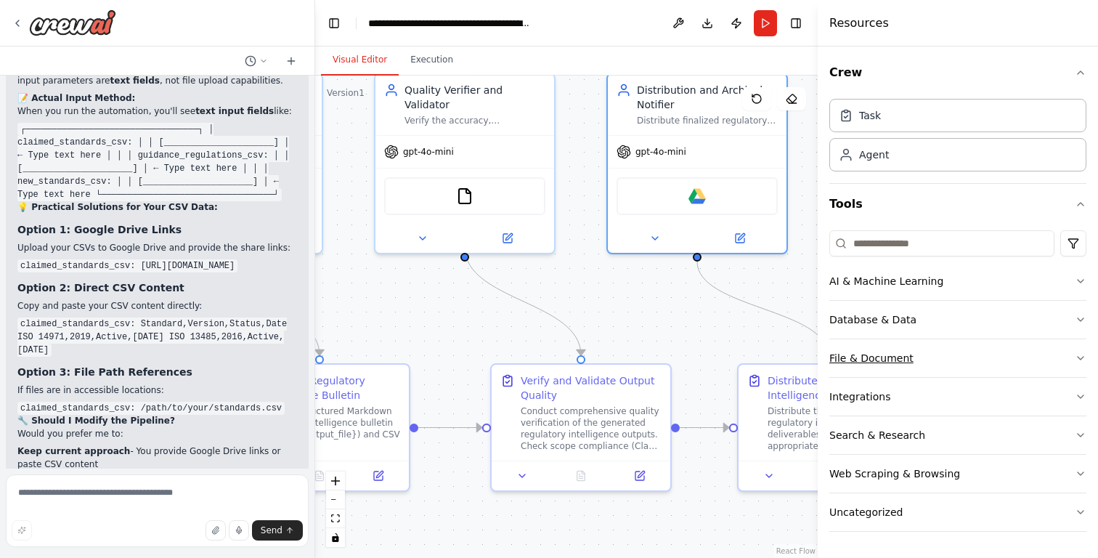
click at [960, 371] on button "File & Document" at bounding box center [958, 358] width 257 height 38
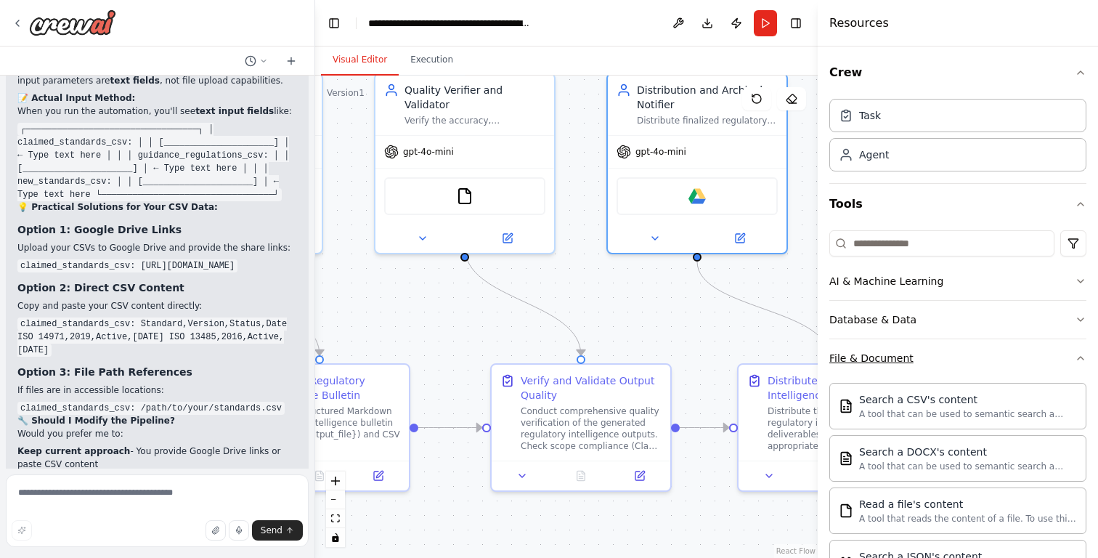
click at [960, 371] on button "File & Document" at bounding box center [958, 358] width 257 height 38
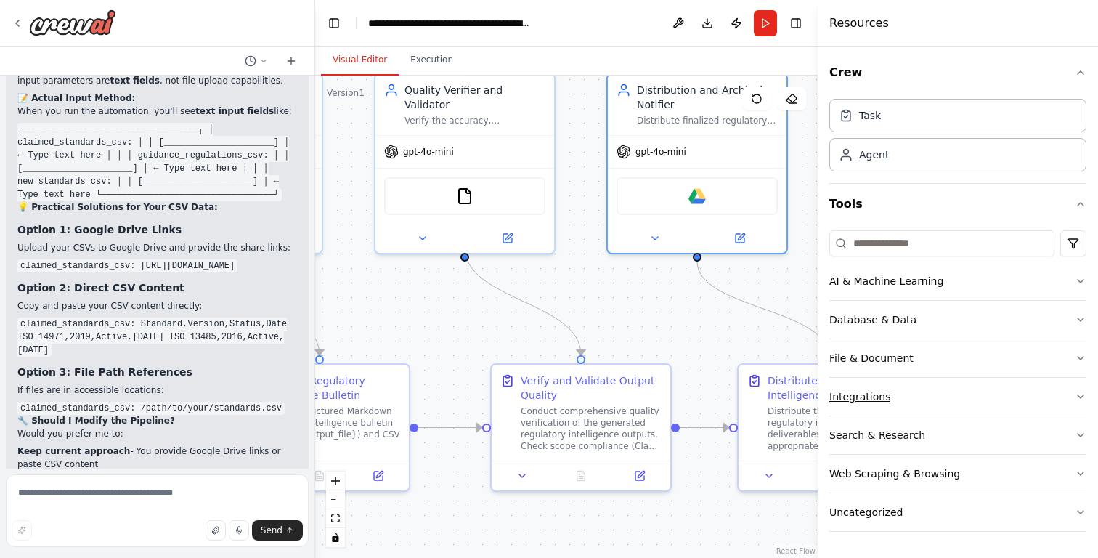
click at [960, 399] on button "Integrations" at bounding box center [958, 397] width 257 height 38
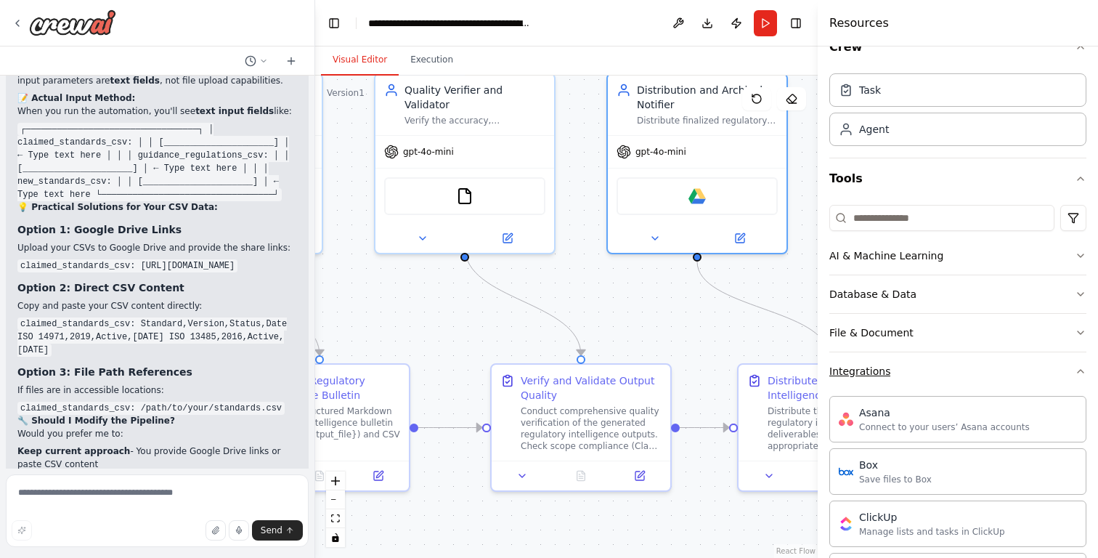
scroll to position [25, 0]
click at [958, 382] on button "Integrations" at bounding box center [958, 372] width 257 height 38
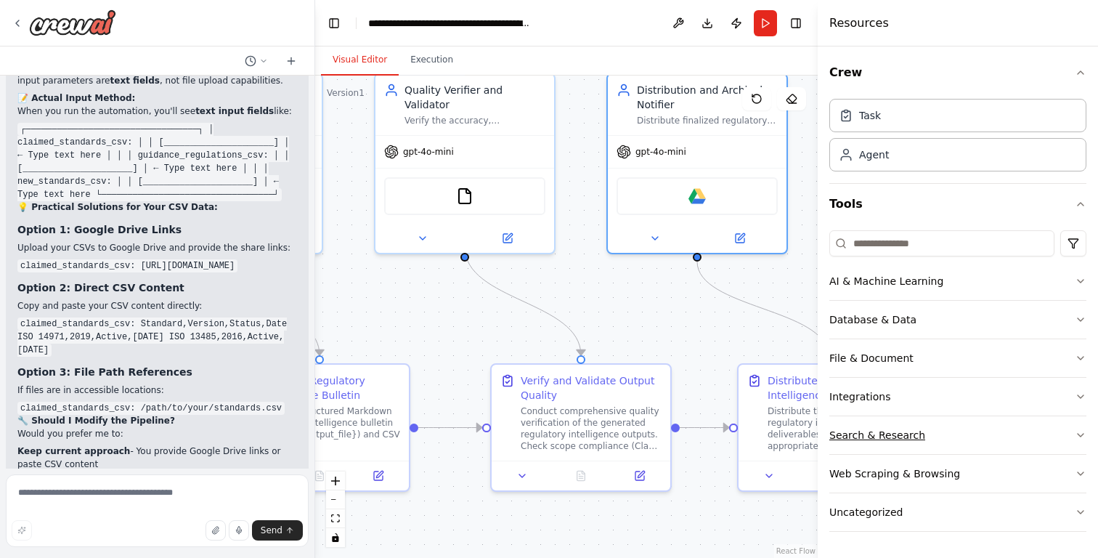
click at [949, 446] on button "Search & Research" at bounding box center [958, 435] width 257 height 38
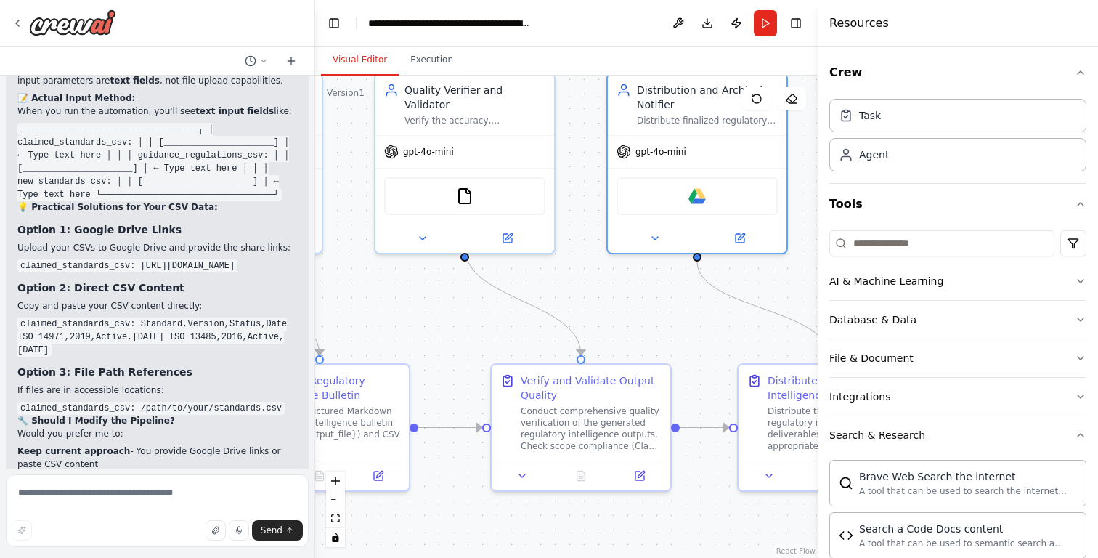
click at [949, 446] on button "Search & Research" at bounding box center [958, 435] width 257 height 38
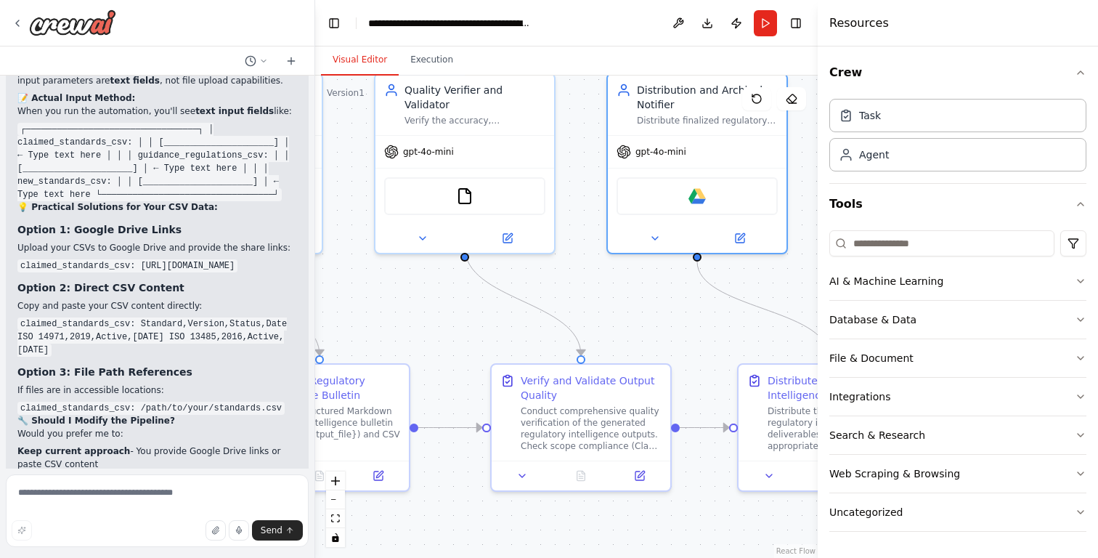
click at [707, 328] on div ".deletable-edge-delete-btn { width: 20px; height: 20px; border: 0px solid #ffff…" at bounding box center [566, 317] width 503 height 482
click at [787, 27] on button "Toggle Right Sidebar" at bounding box center [796, 23] width 20 height 20
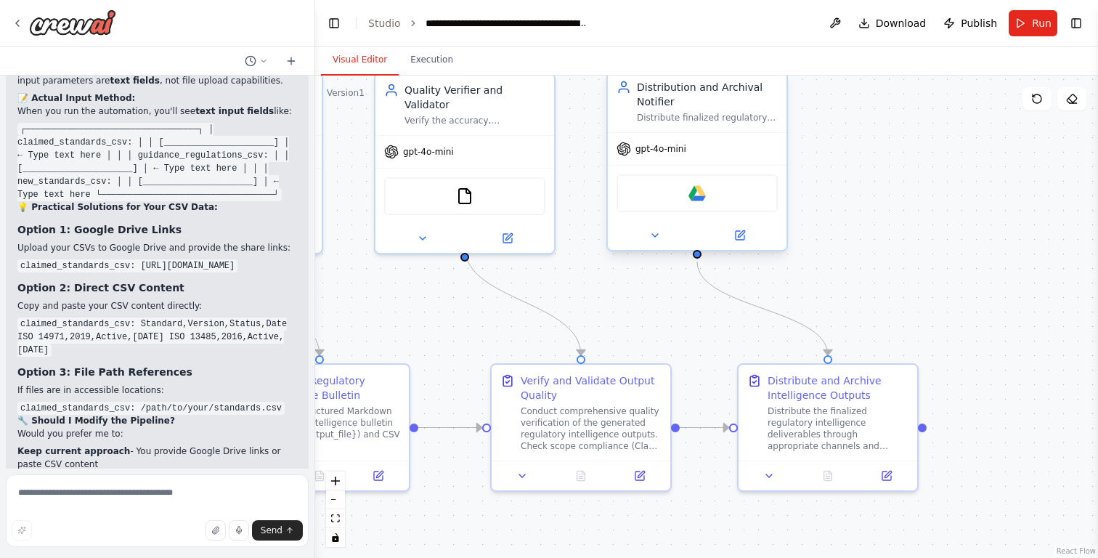
click at [750, 195] on div "Google drive" at bounding box center [697, 193] width 161 height 38
click at [1076, 17] on button "Toggle Right Sidebar" at bounding box center [1076, 23] width 20 height 20
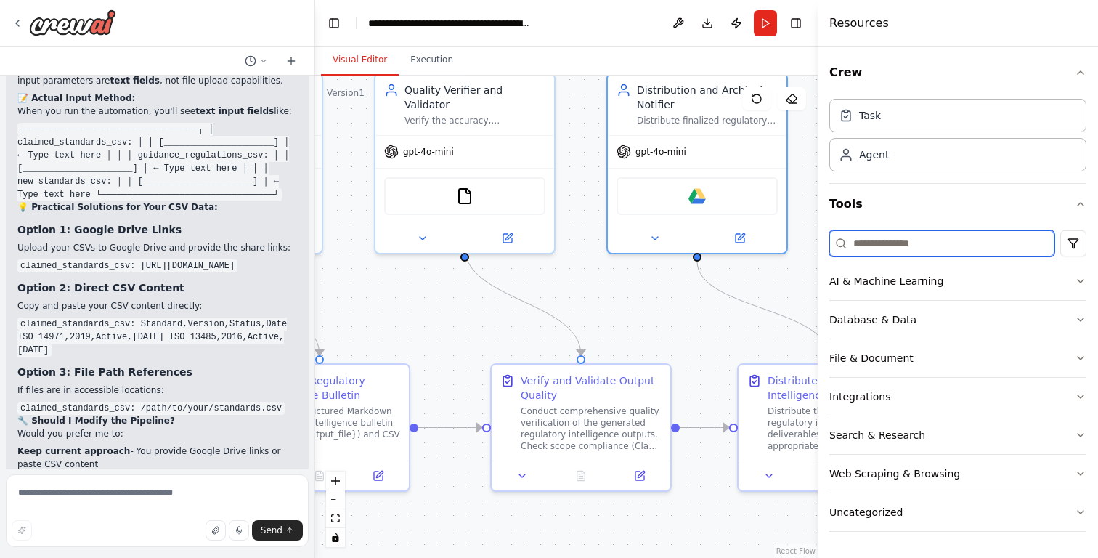
click at [944, 239] on input at bounding box center [942, 243] width 225 height 26
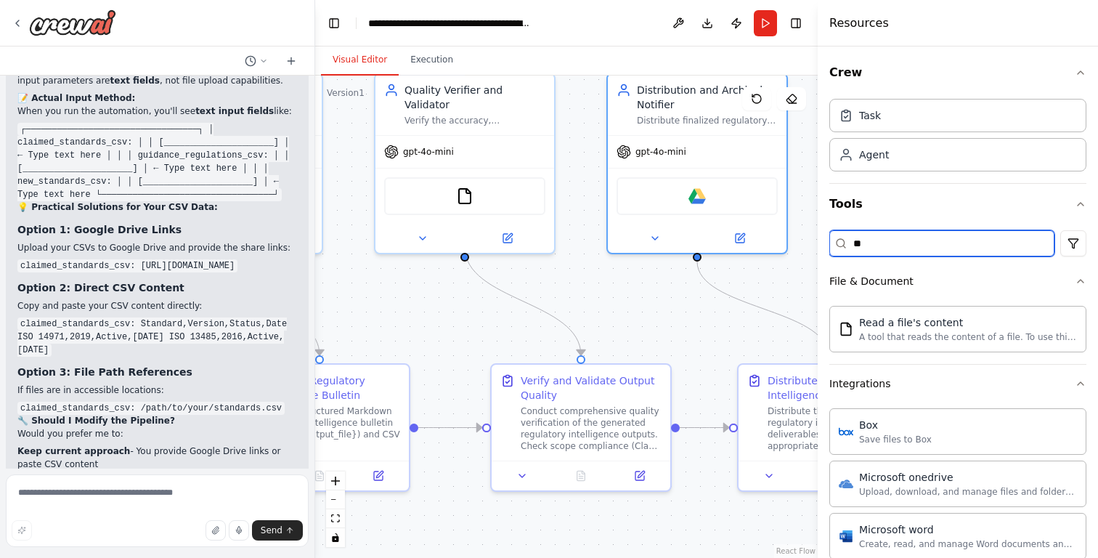
type input "*"
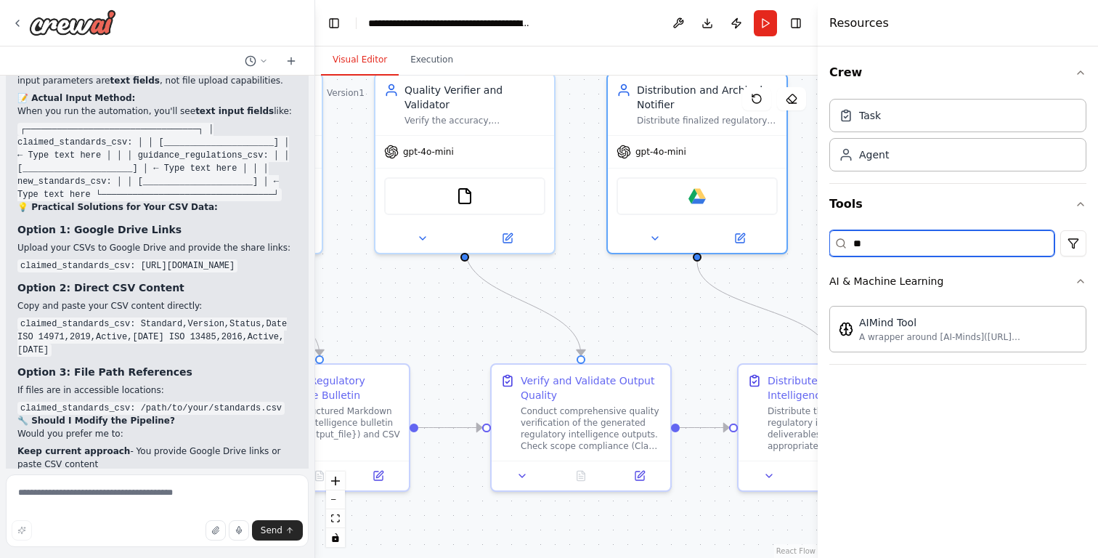
type input "*"
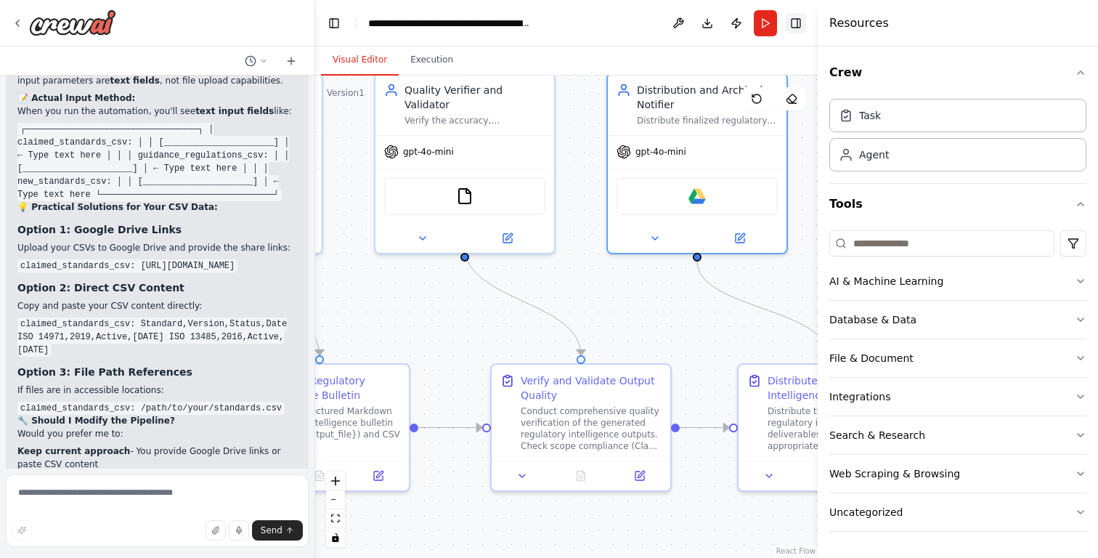
click at [795, 25] on button "Toggle Right Sidebar" at bounding box center [796, 23] width 20 height 20
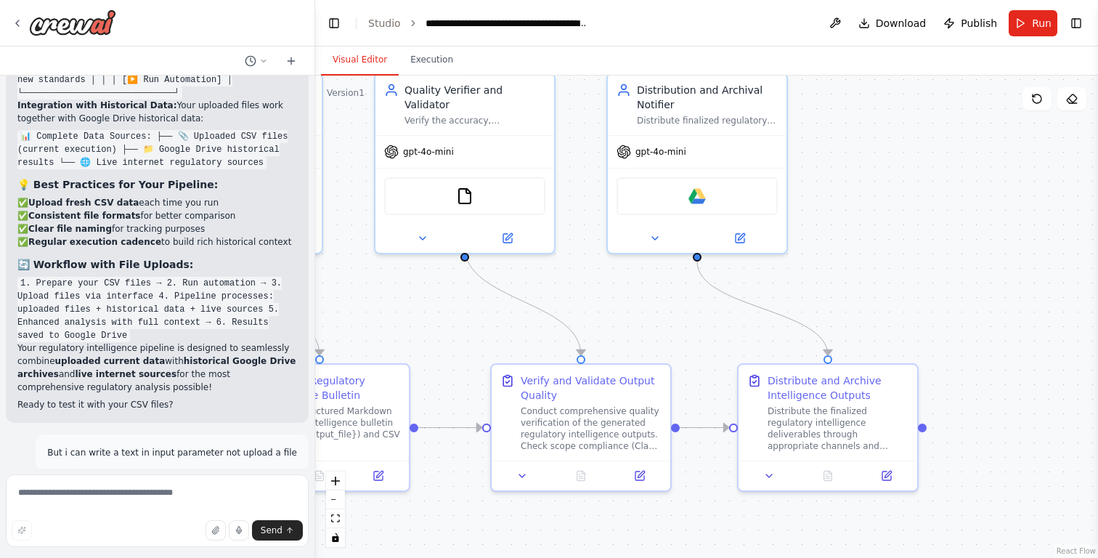
scroll to position [8929, 0]
